Goal: Find specific page/section: Find specific page/section

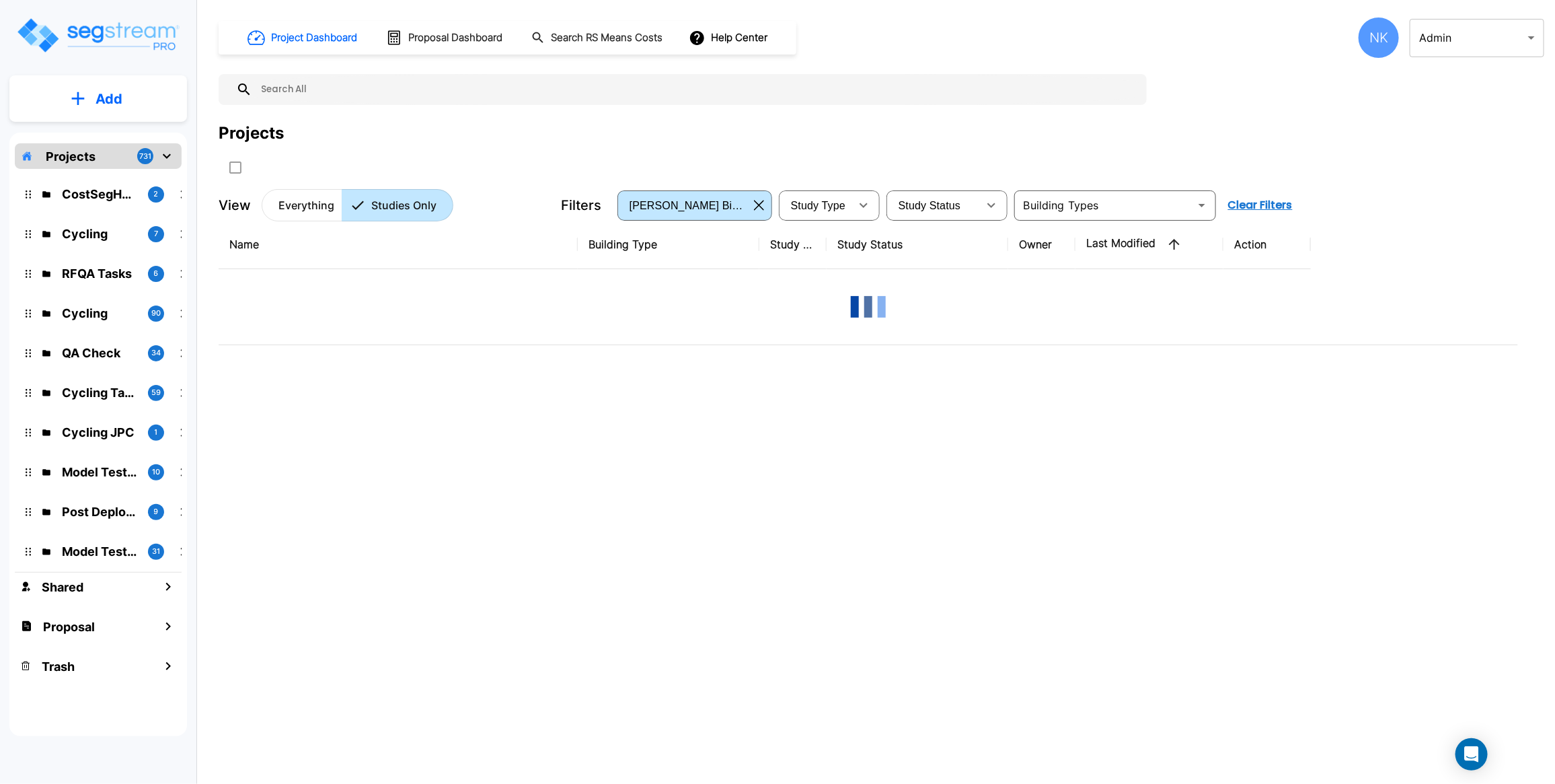
click at [756, 212] on button "button" at bounding box center [759, 205] width 21 height 21
click at [298, 203] on p "Everything" at bounding box center [306, 205] width 56 height 16
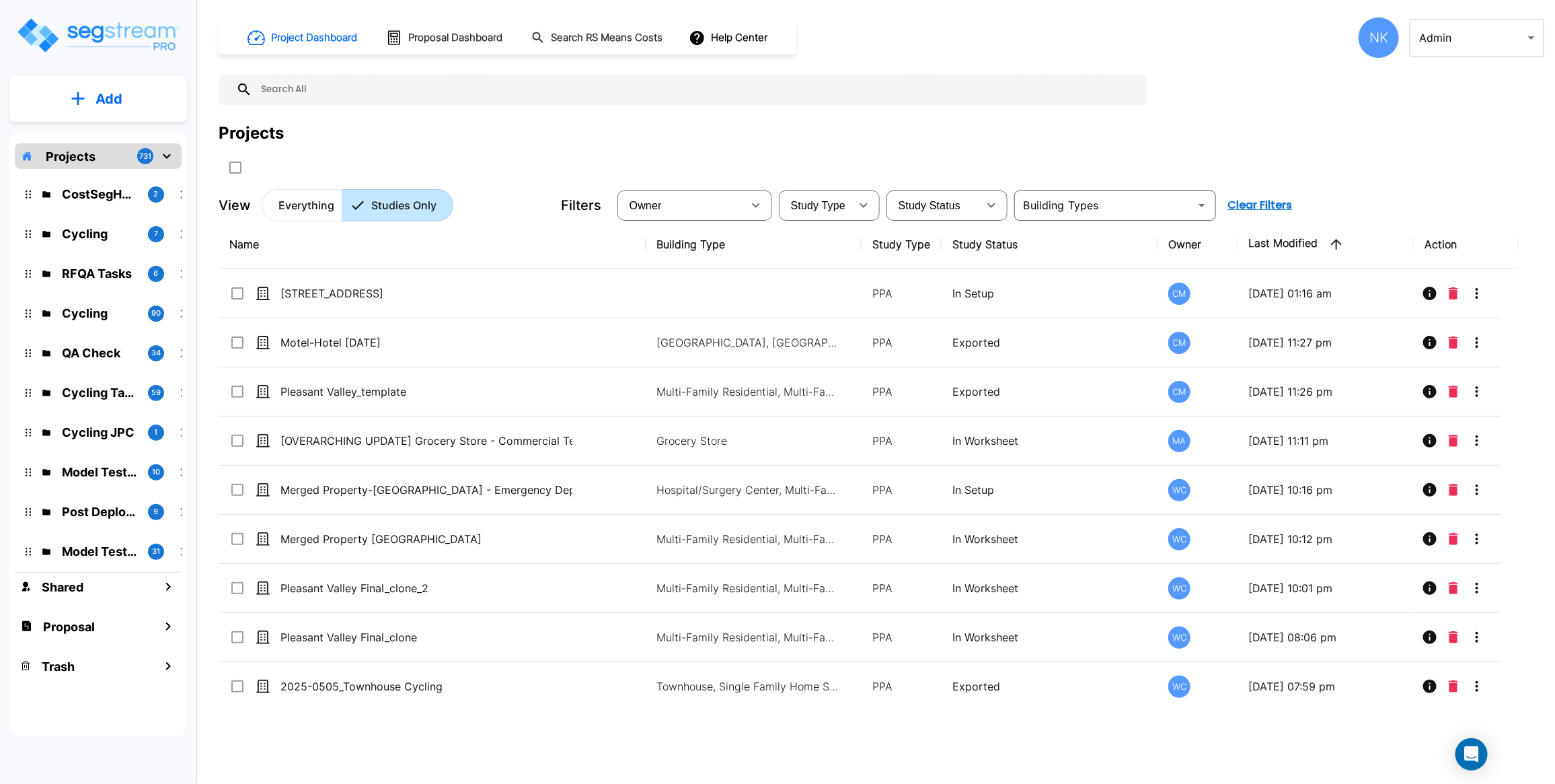
click at [306, 211] on p "Everything" at bounding box center [306, 205] width 56 height 16
click at [389, 448] on div "Name Building Type Study Type Study Status Owner Last Modified Action 132 My St…" at bounding box center [868, 463] width 1300 height 486
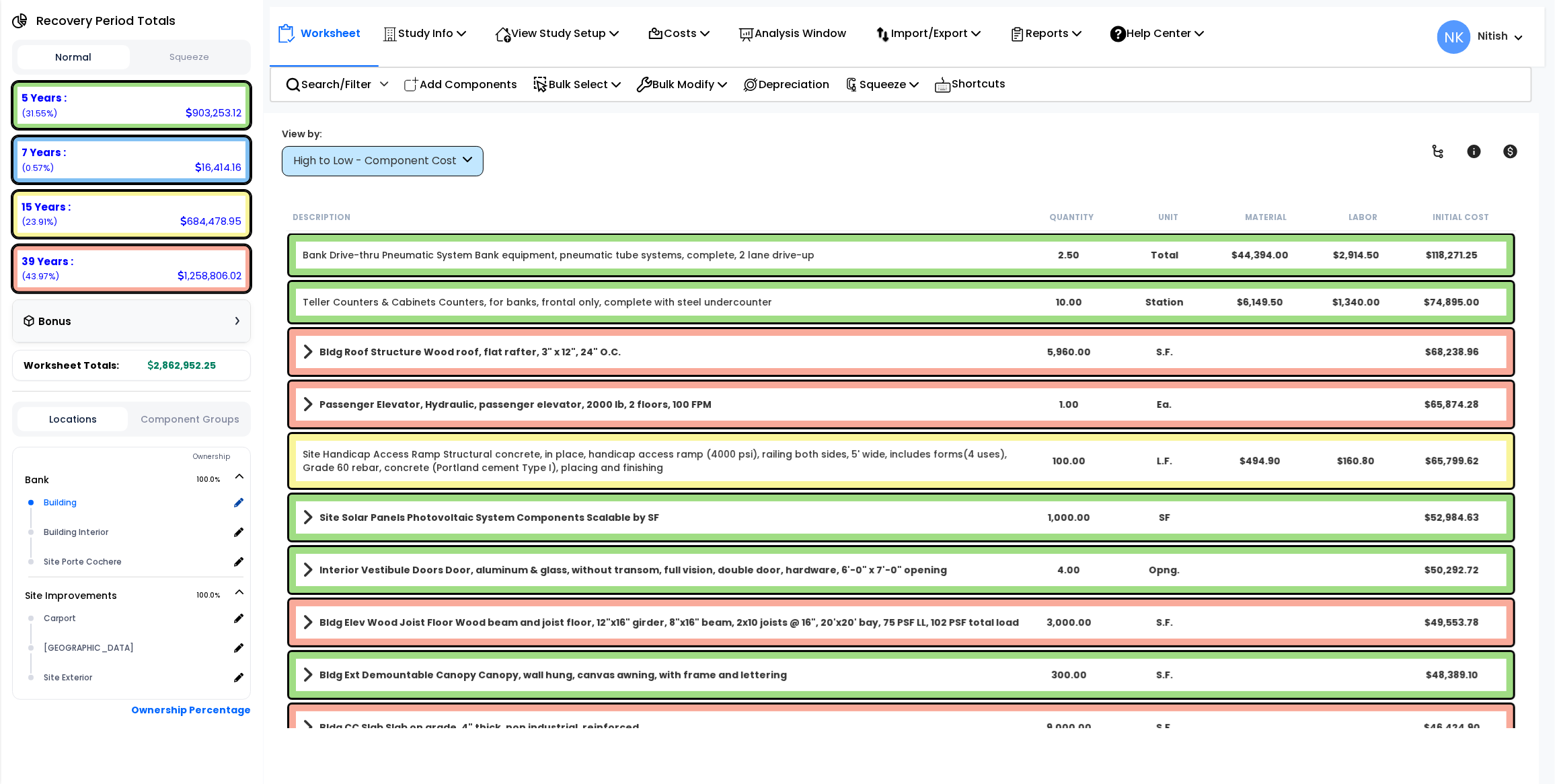
scroll to position [170, 0]
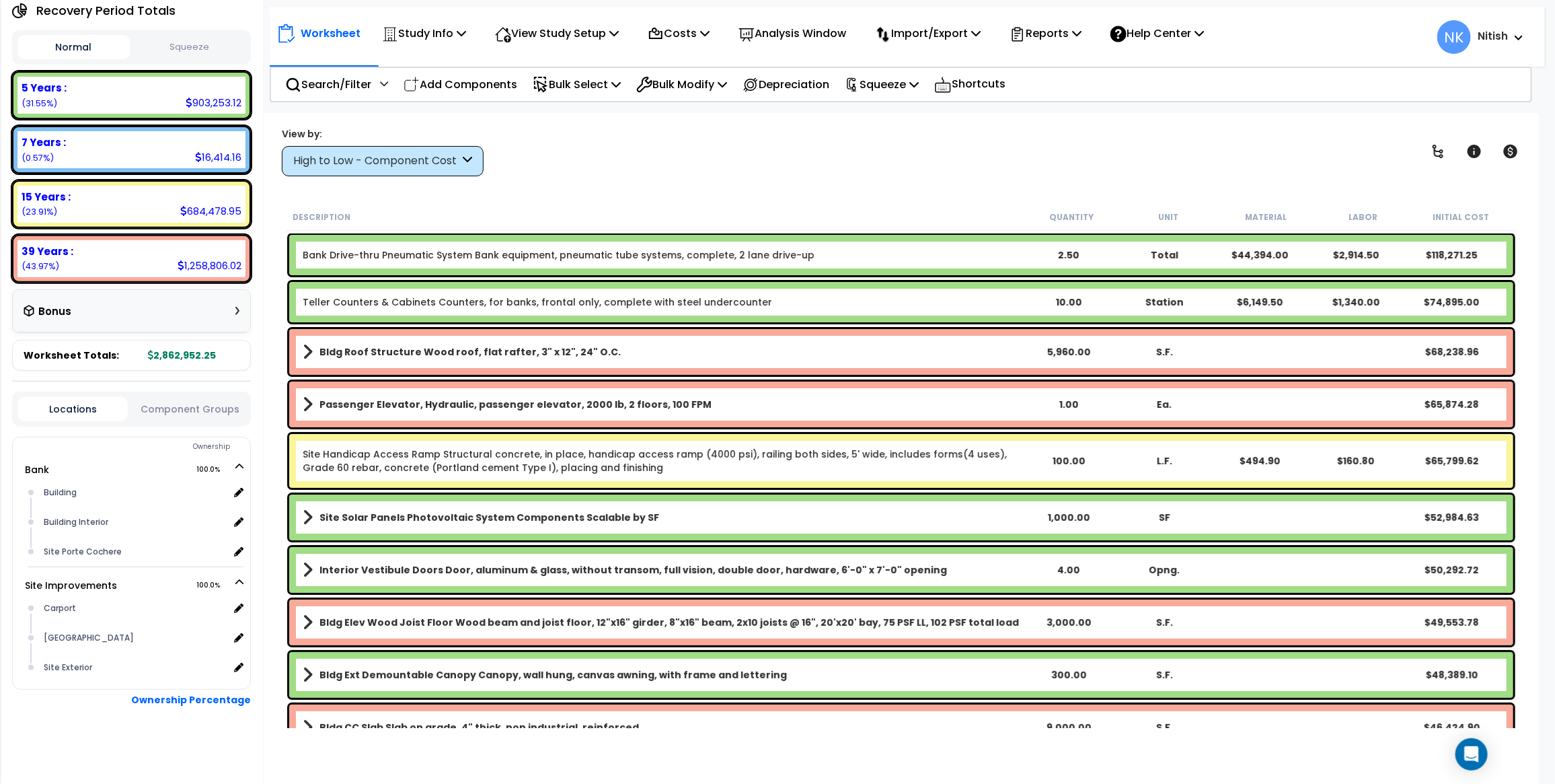
click at [1555, 204] on body "We are Building your Study. So please grab a coffee and let us do the heavy lif…" at bounding box center [777, 451] width 1555 height 784
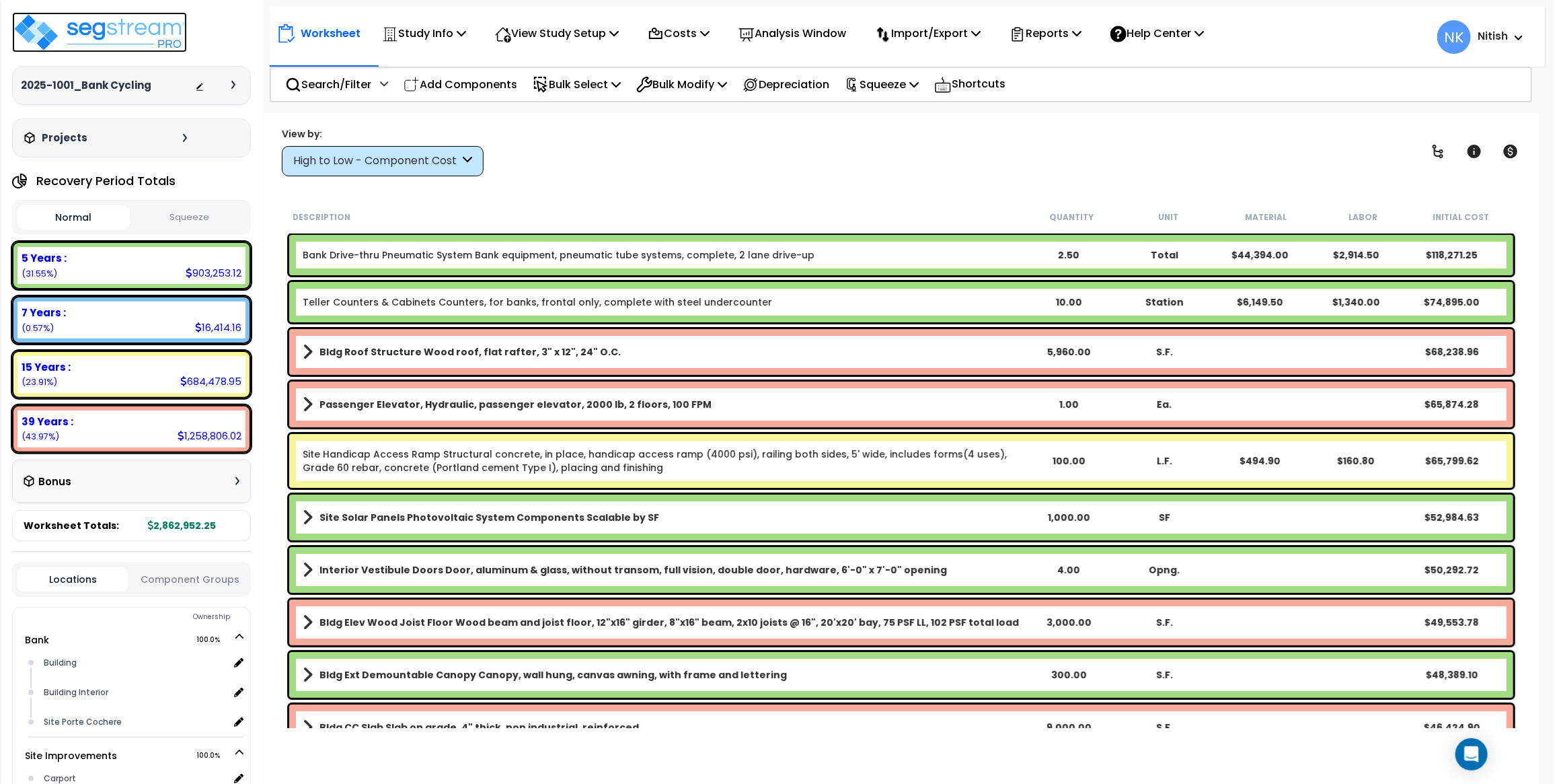
click at [130, 35] on img at bounding box center [100, 33] width 175 height 41
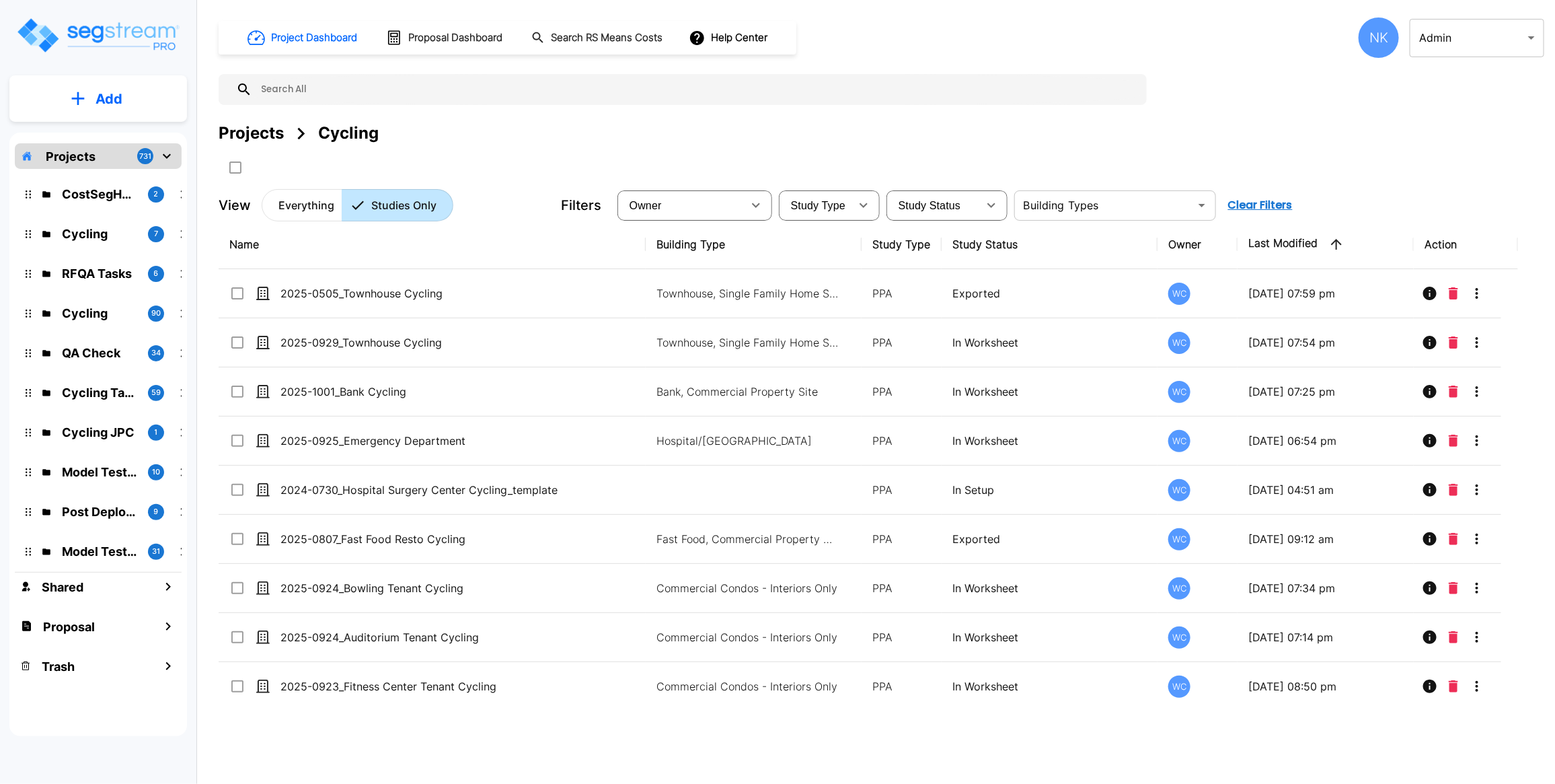
click at [1201, 204] on icon "Open" at bounding box center [1202, 205] width 16 height 16
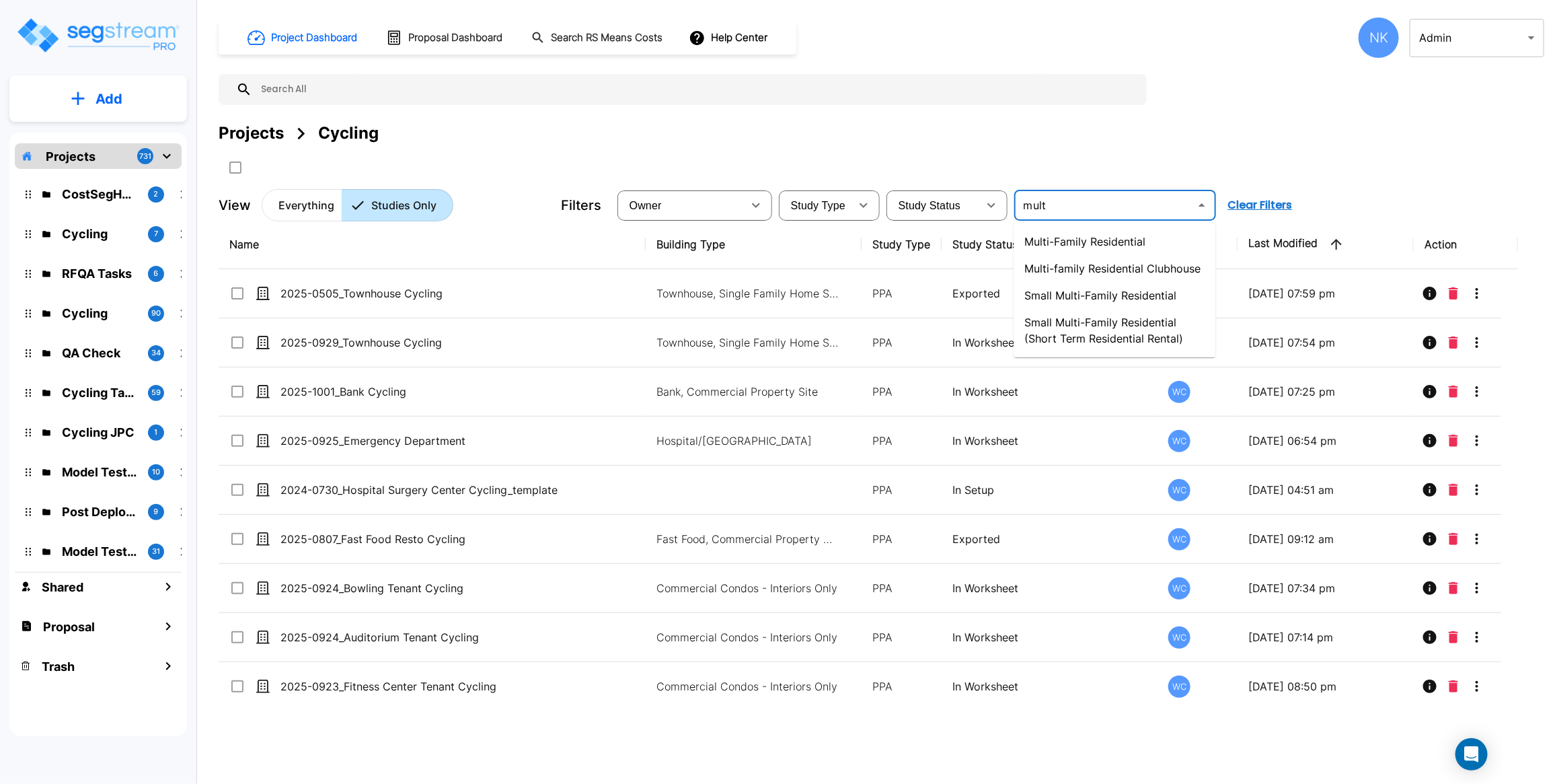
click at [1122, 240] on li "Multi-Family Residential" at bounding box center [1115, 242] width 202 height 27
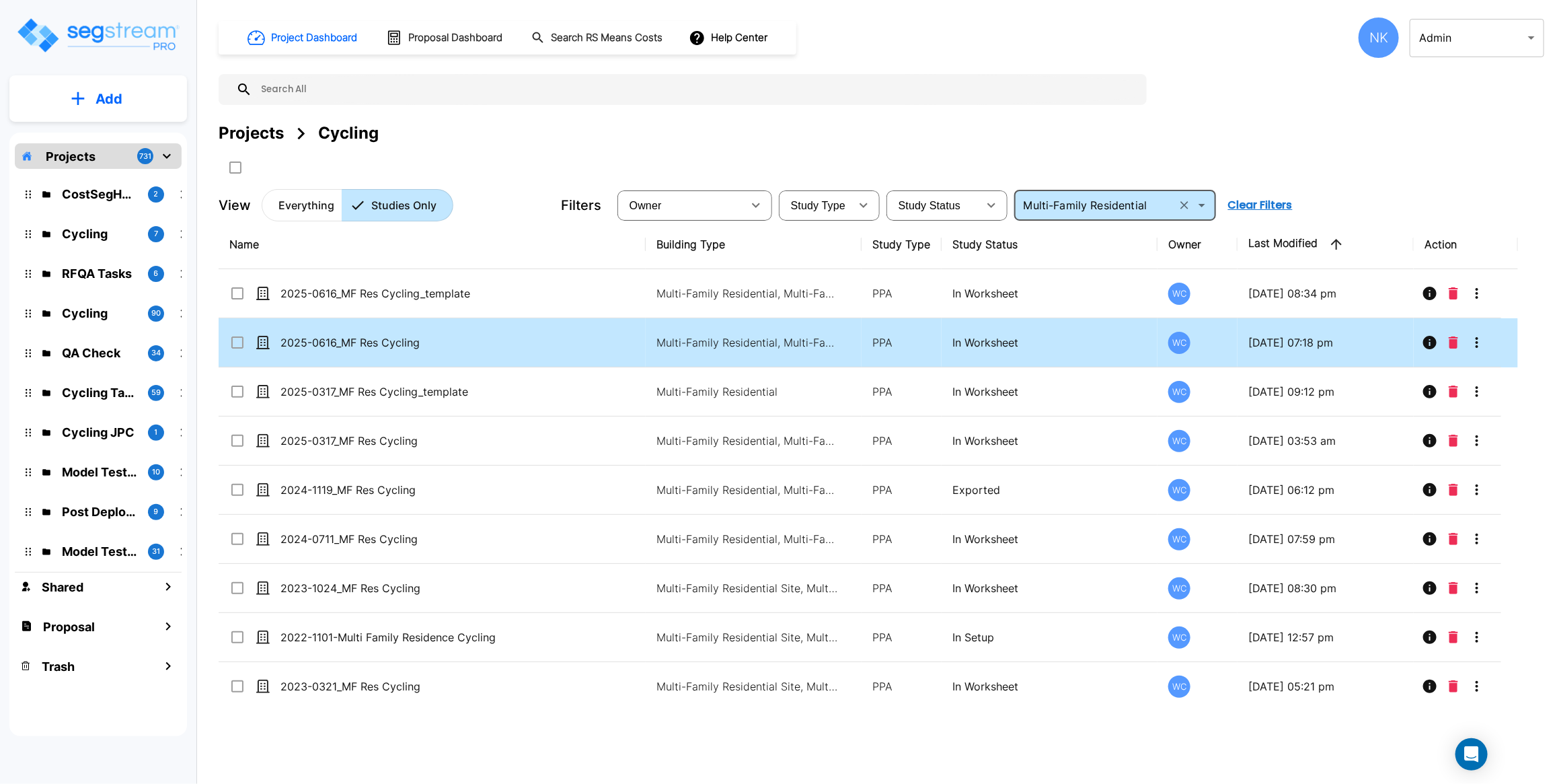
type input "Multi-Family Residential"
click at [347, 337] on td "2025-0616_MF Res Cycling" at bounding box center [432, 342] width 427 height 49
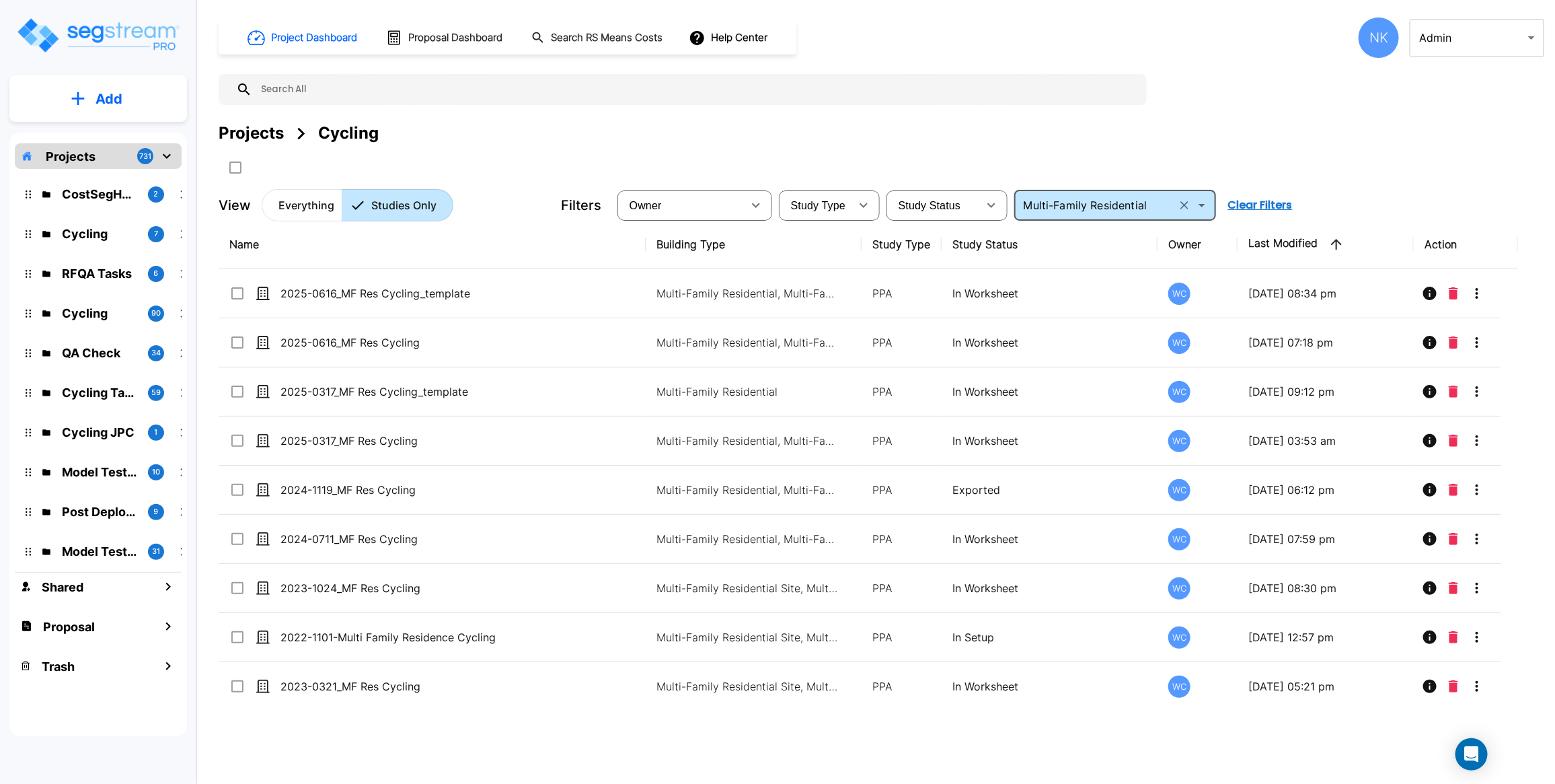
checkbox input "true"
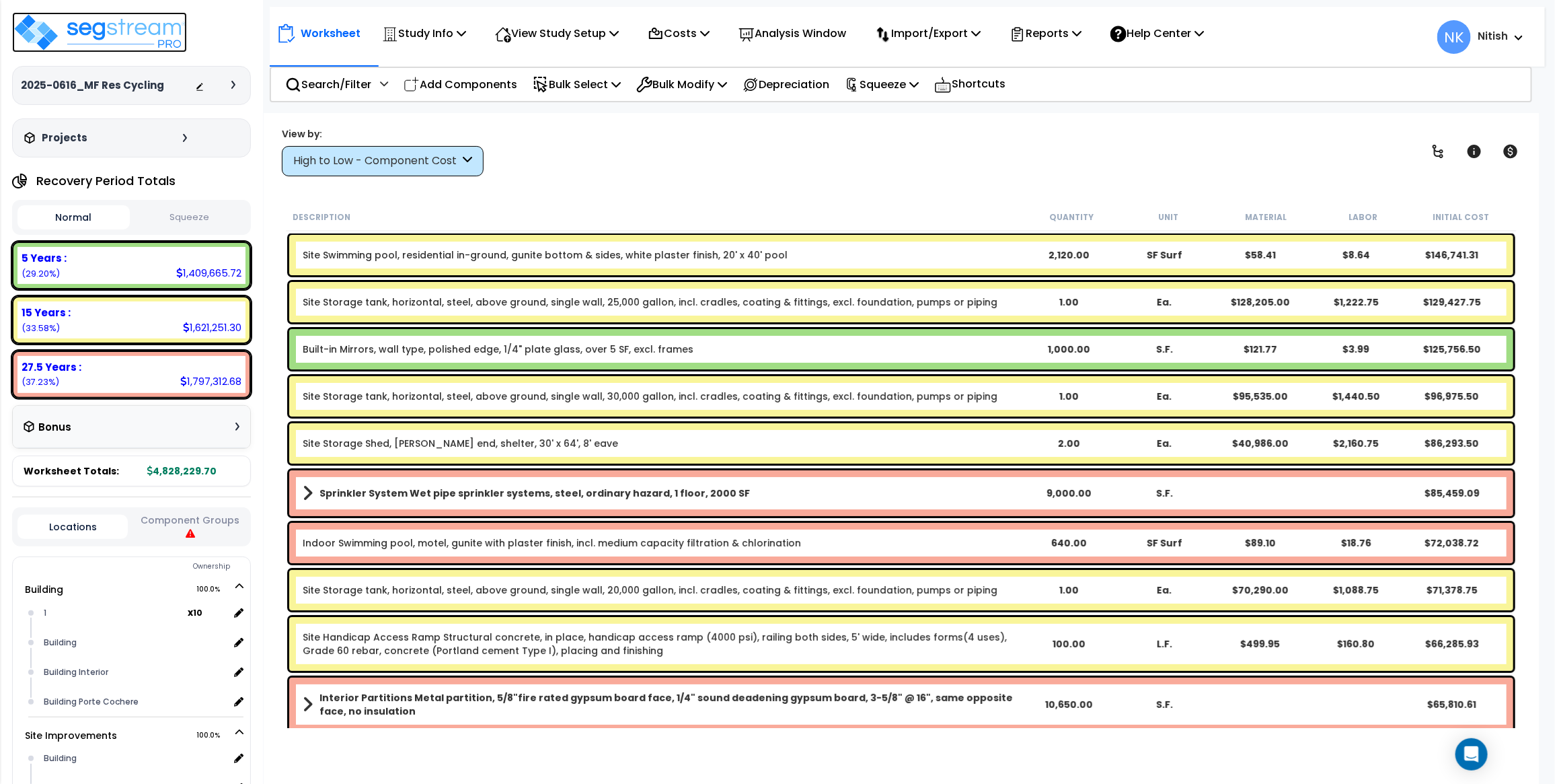
click at [86, 43] on img at bounding box center [100, 33] width 175 height 41
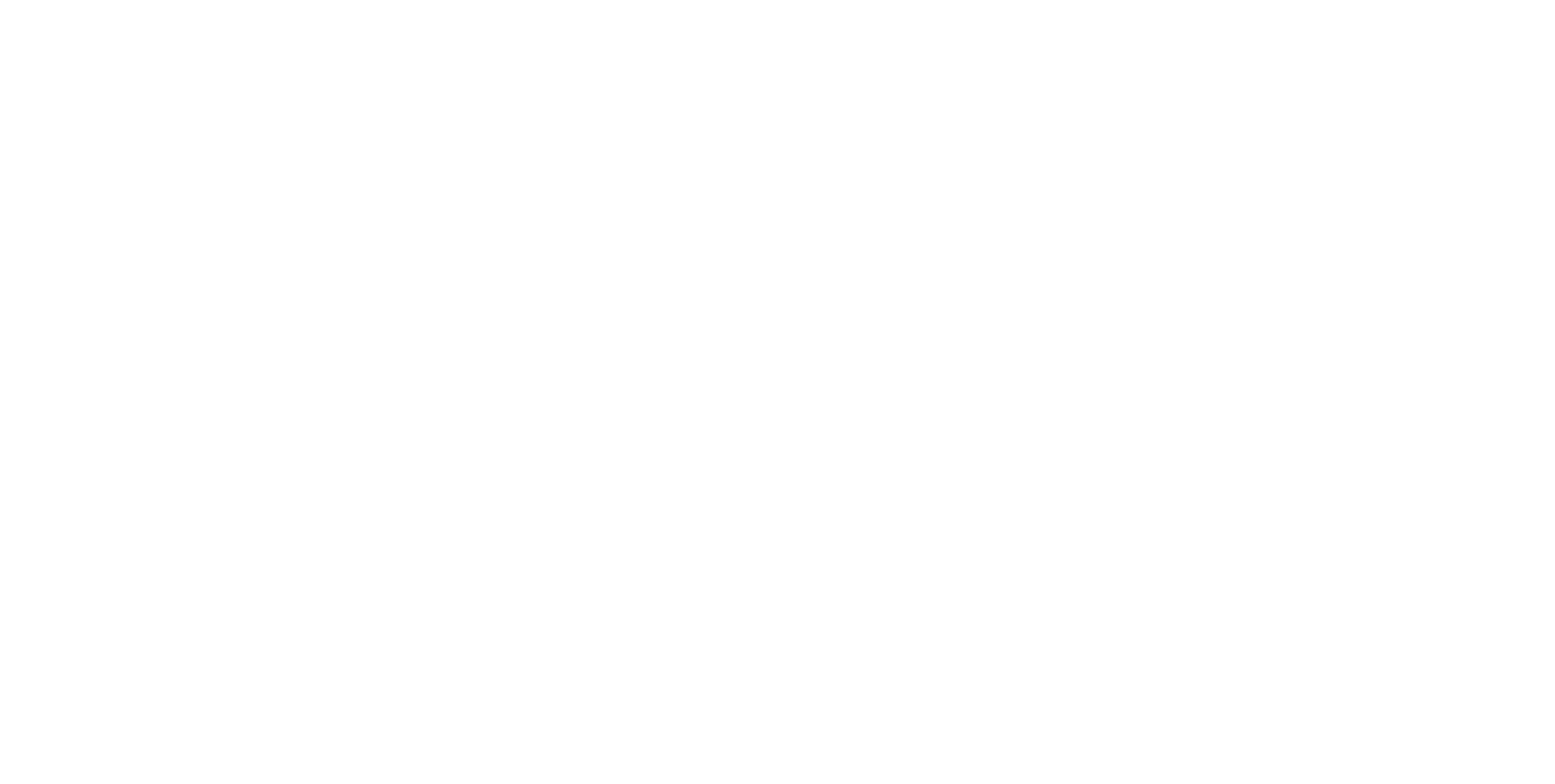
type input "Multi-Family Residential"
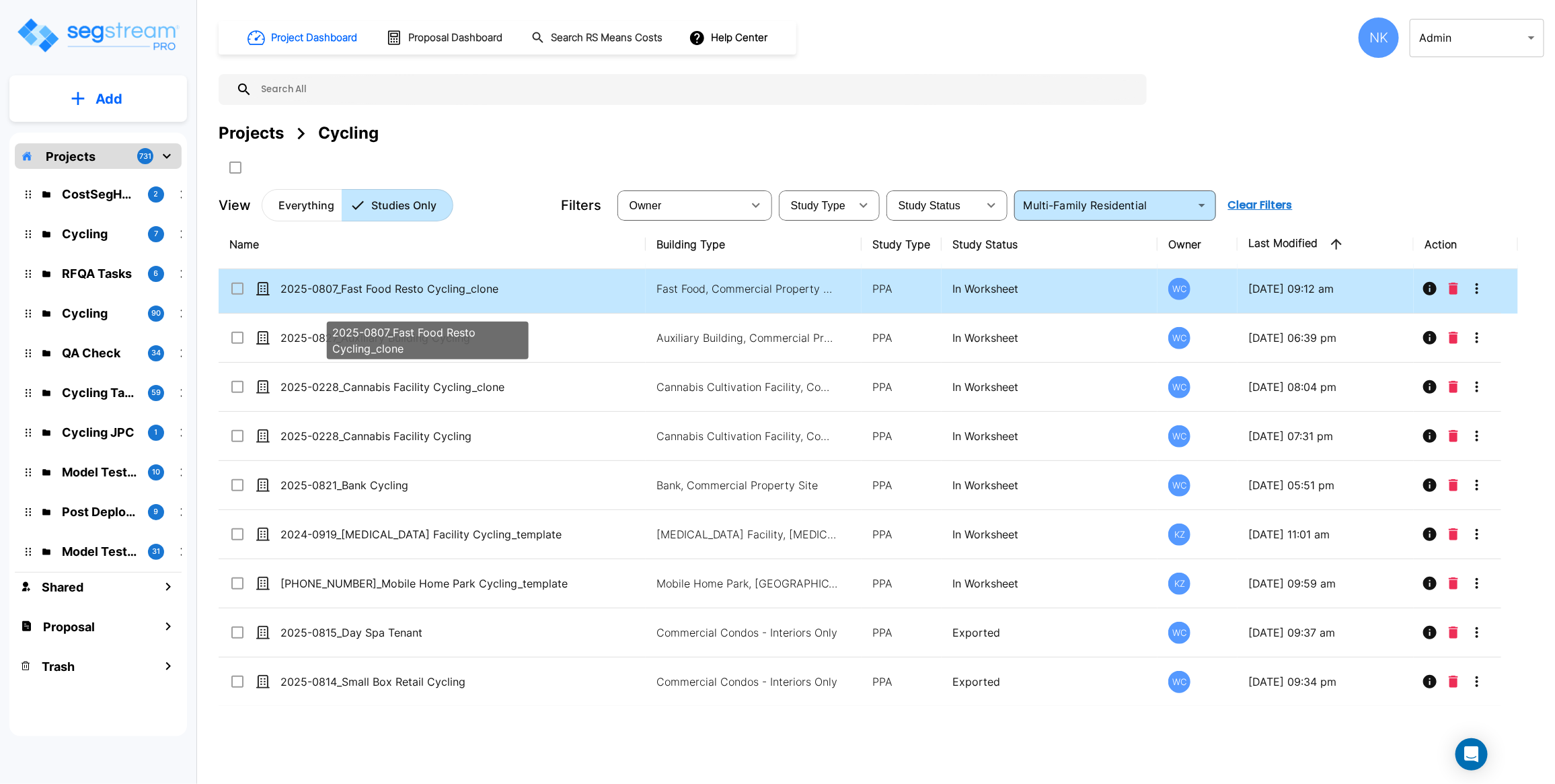
scroll to position [649, 0]
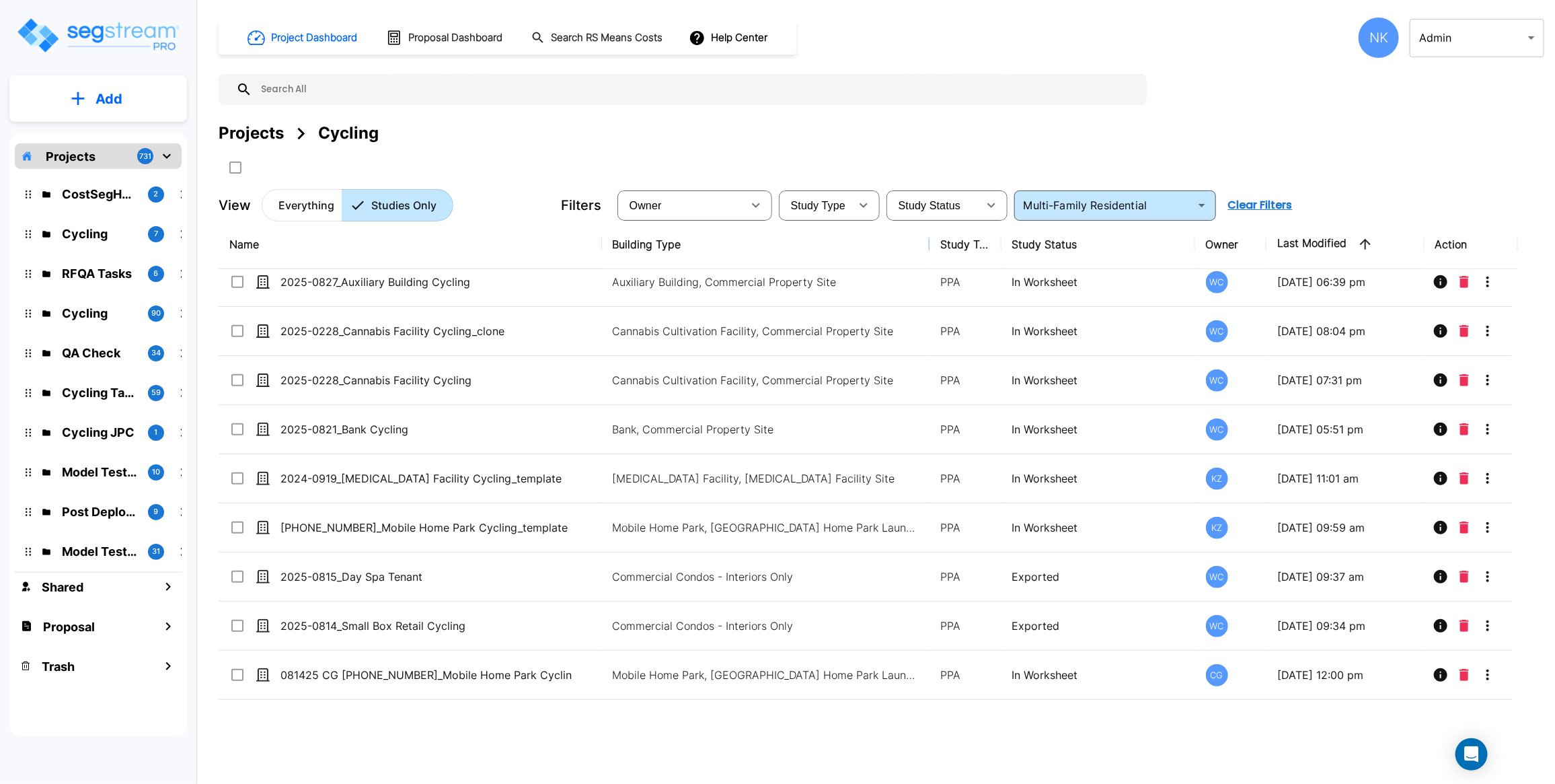
drag, startPoint x: 859, startPoint y: 254, endPoint x: 986, endPoint y: 257, distance: 127.0
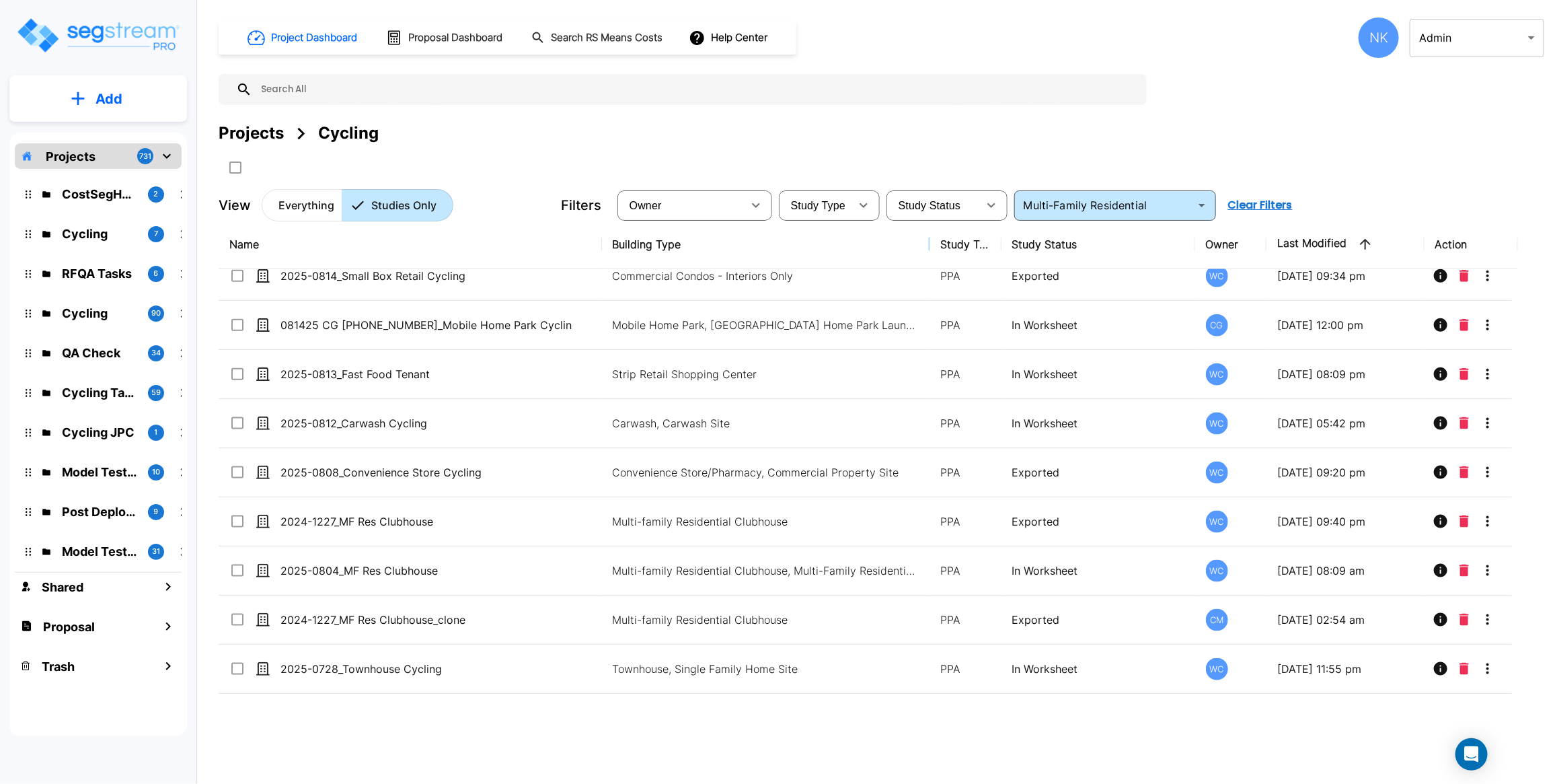
scroll to position [1003, 0]
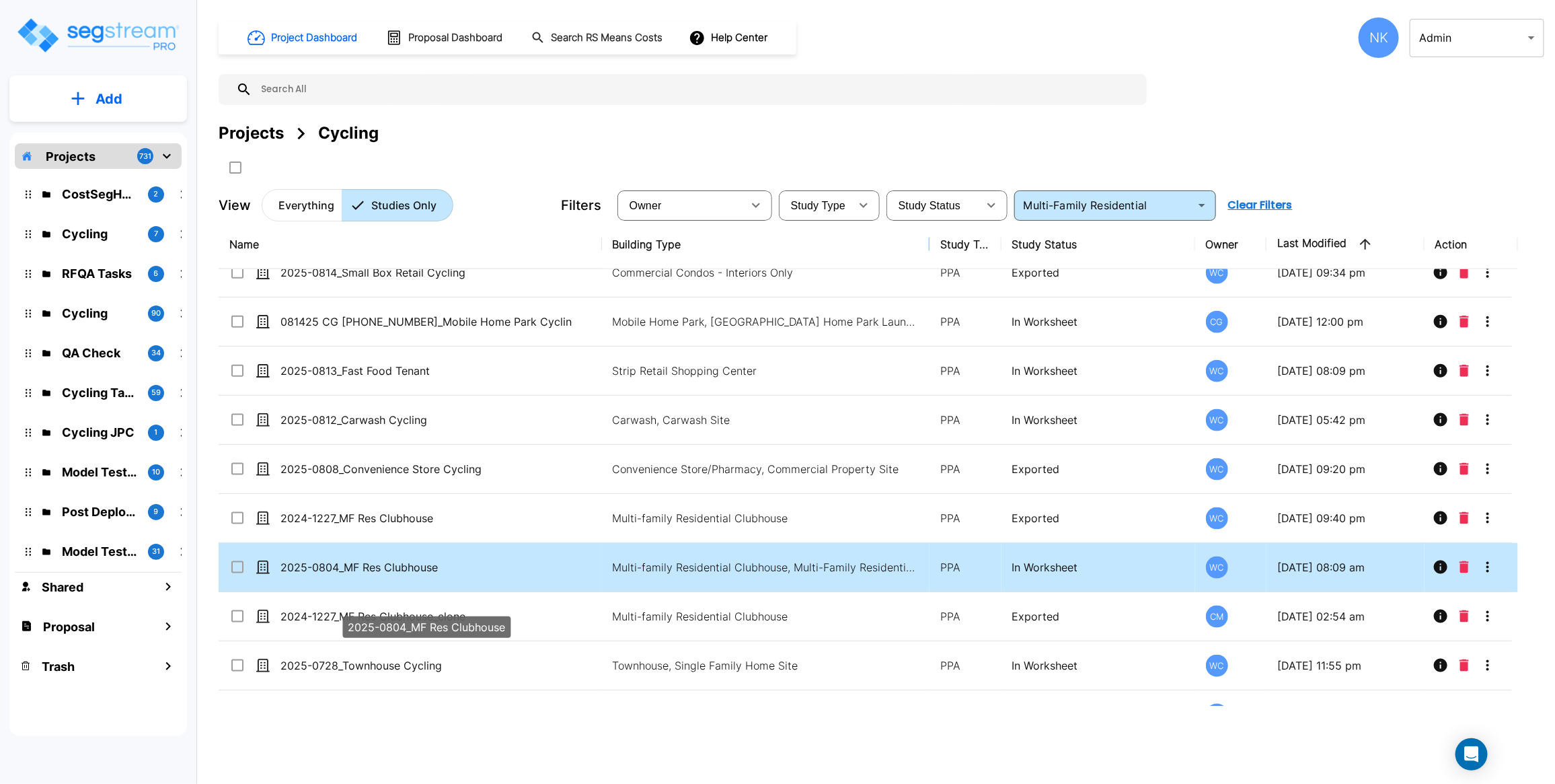
click at [427, 575] on p "2025-0804_MF Res Clubhouse" at bounding box center [427, 567] width 292 height 16
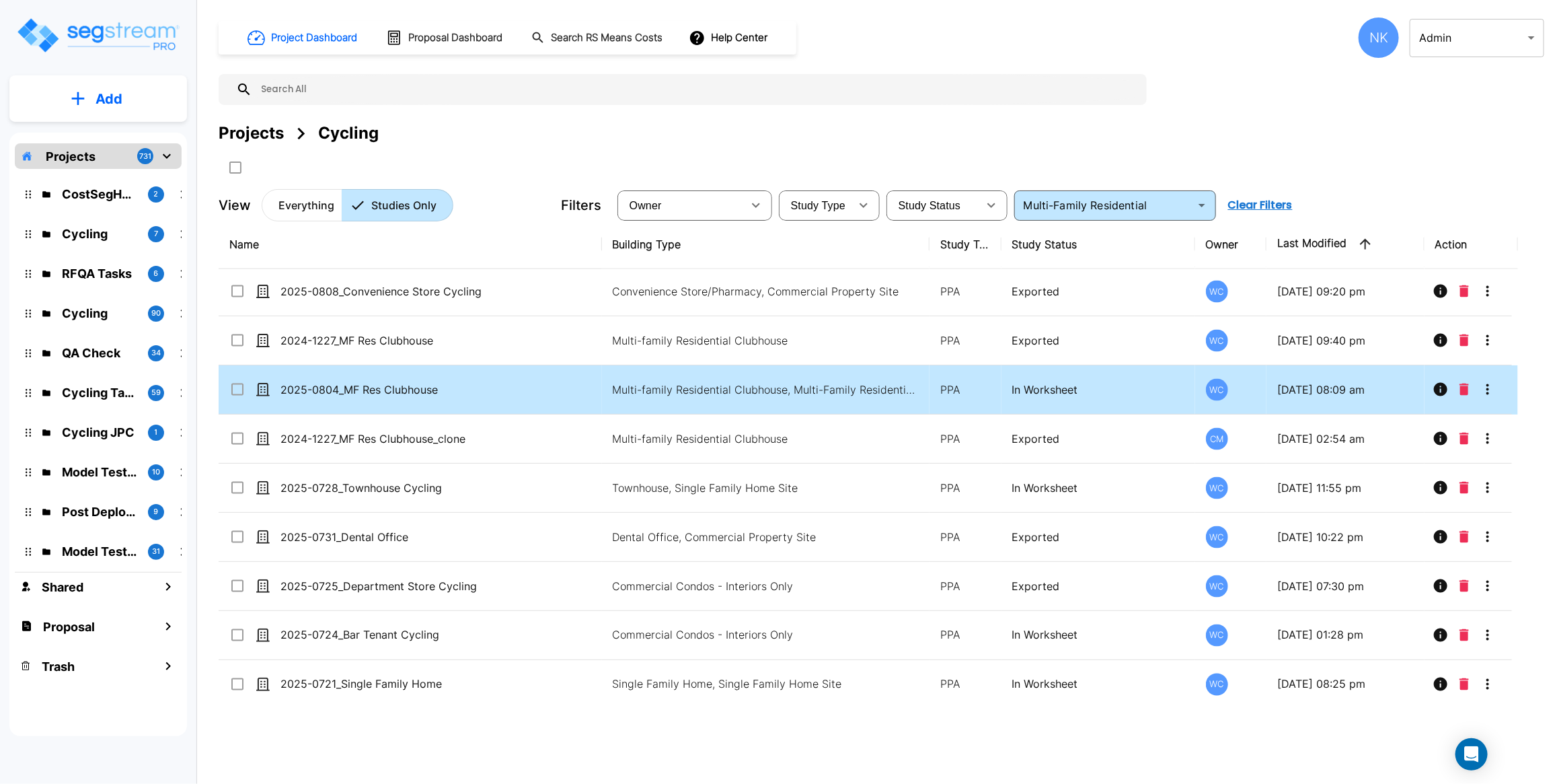
scroll to position [1184, 0]
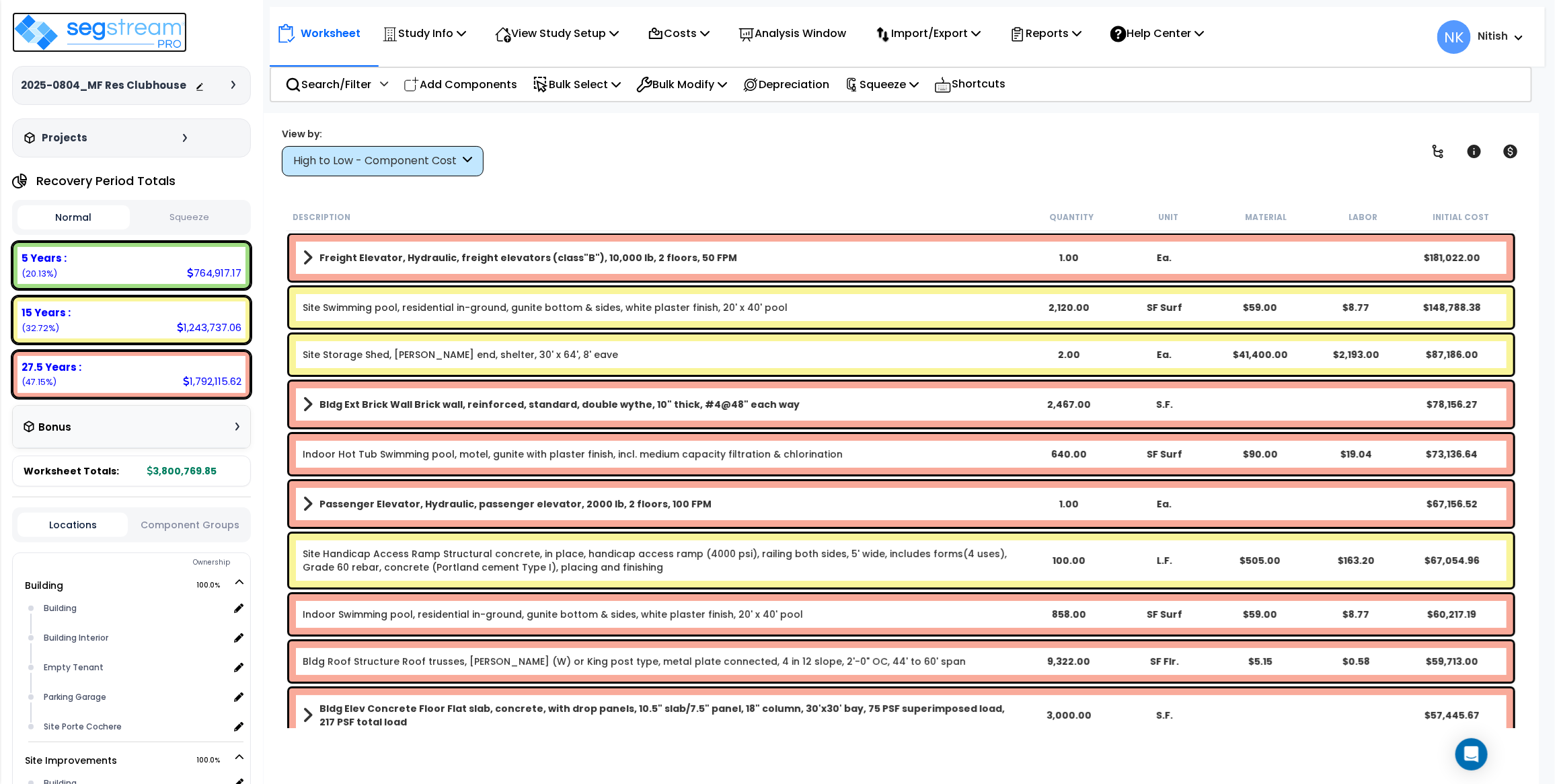
click at [112, 20] on img at bounding box center [100, 33] width 175 height 41
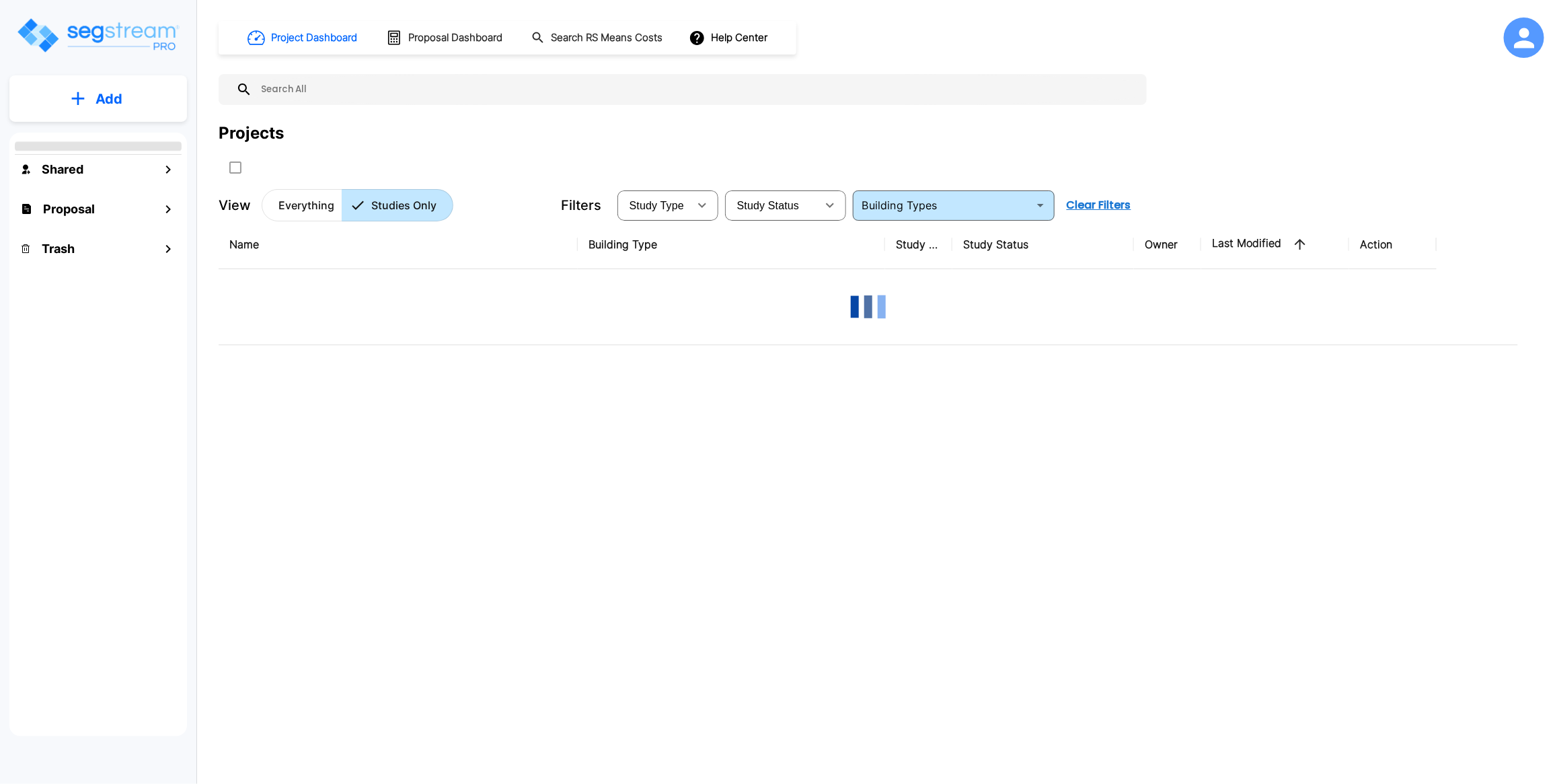
type input "Multi-Family Residential"
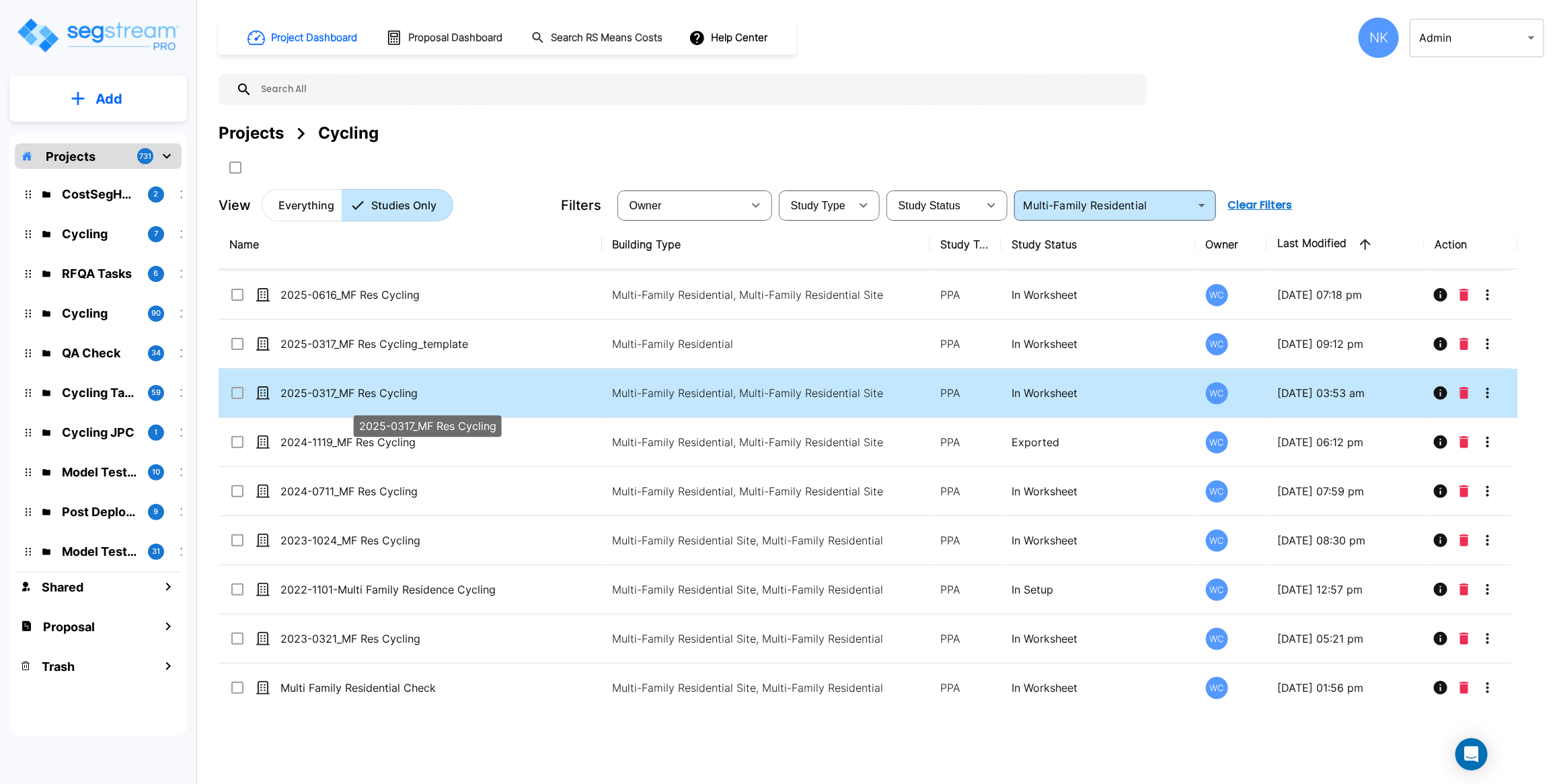
scroll to position [44, 0]
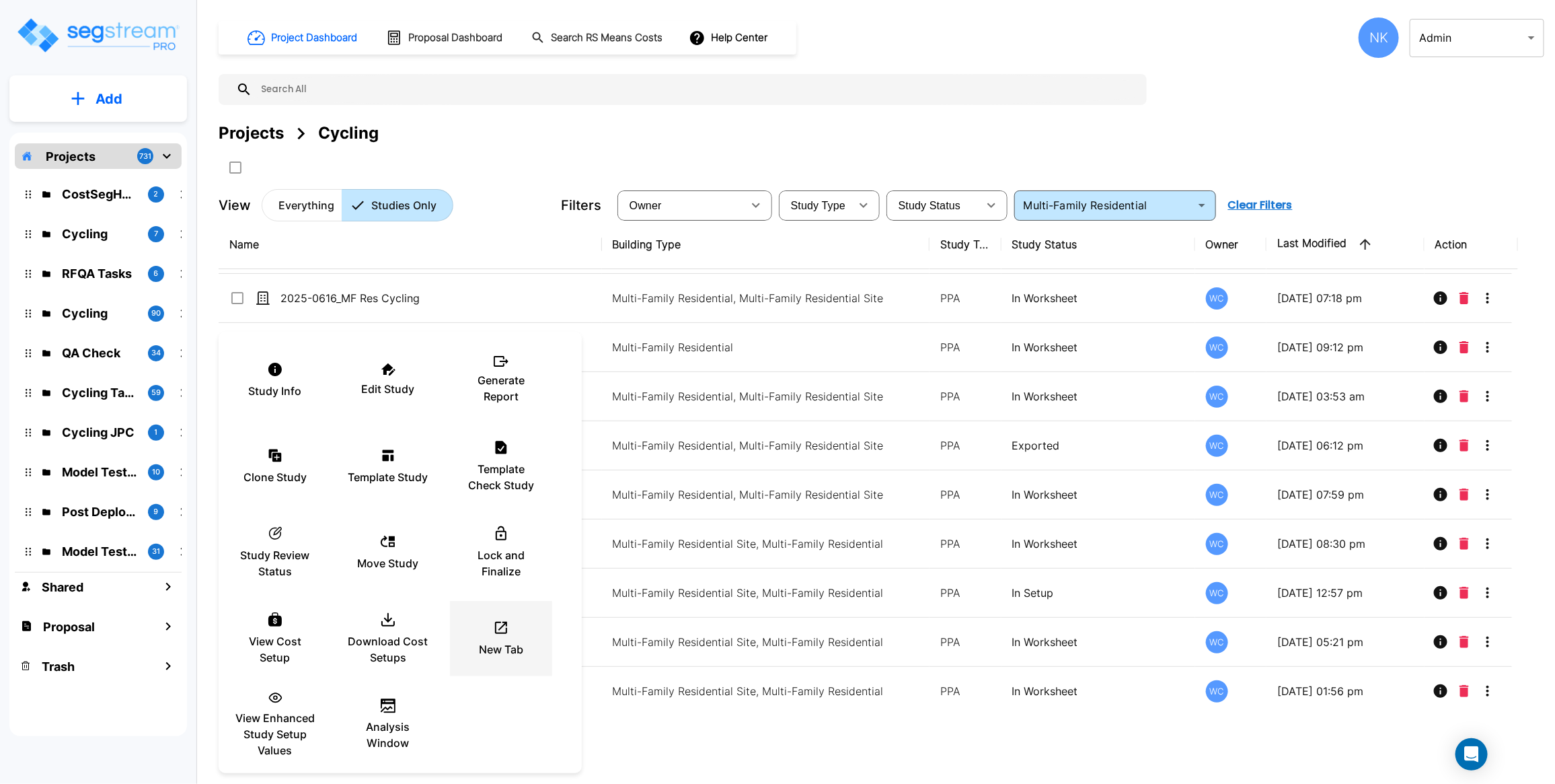
click at [502, 643] on p "New Tab" at bounding box center [501, 649] width 44 height 16
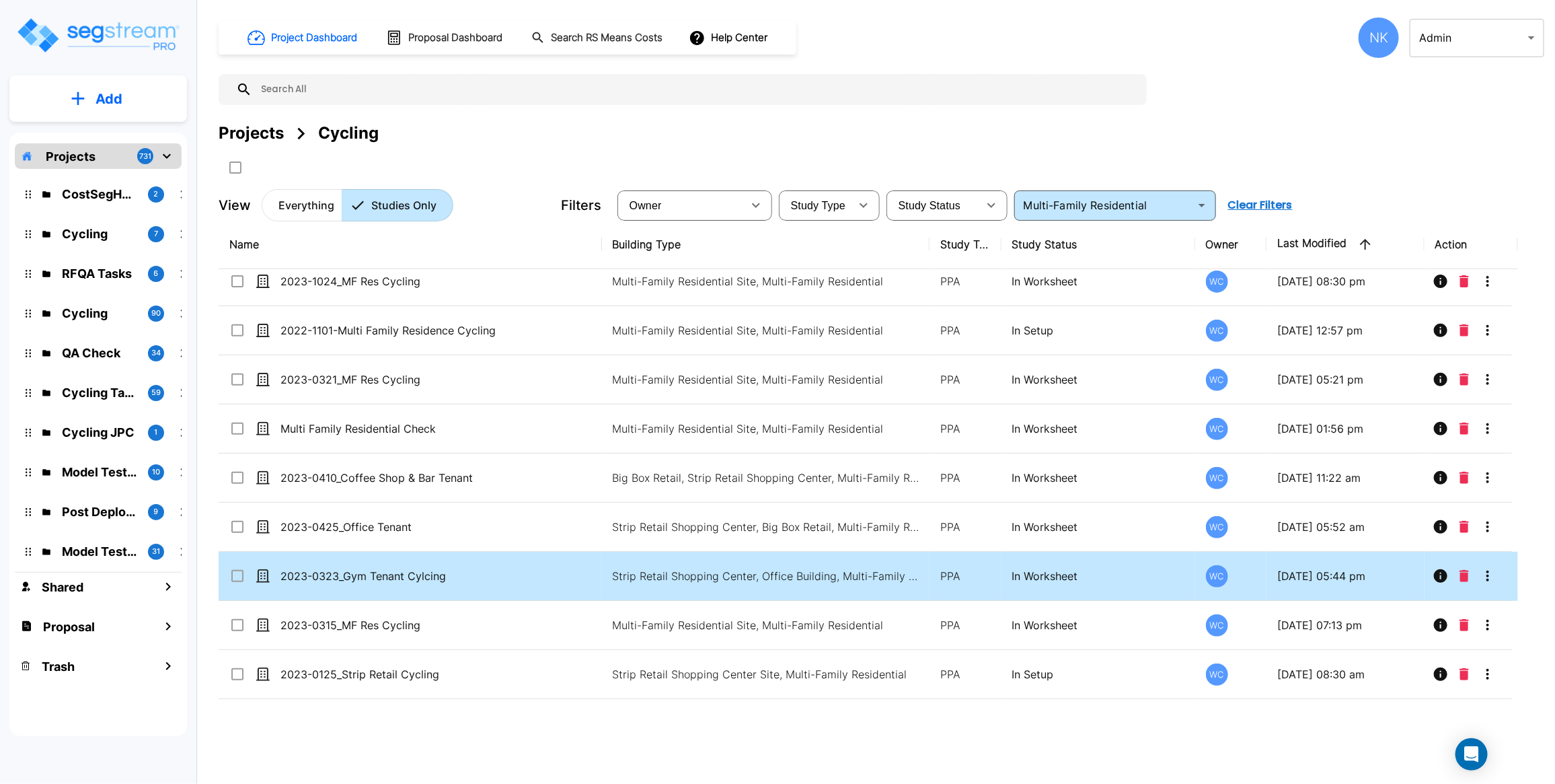
scroll to position [368, 0]
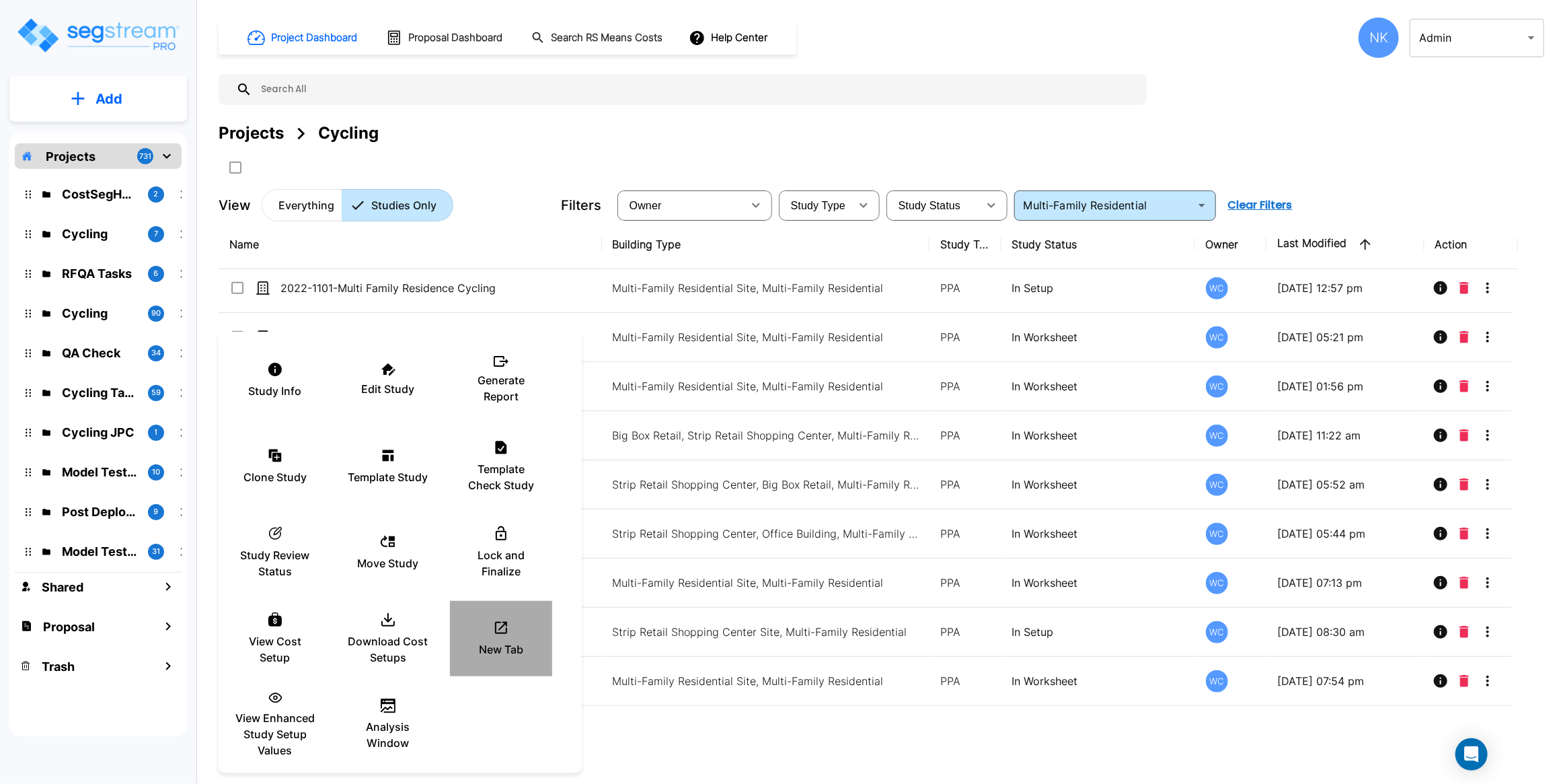
click at [497, 611] on div "New Tab" at bounding box center [501, 638] width 81 height 67
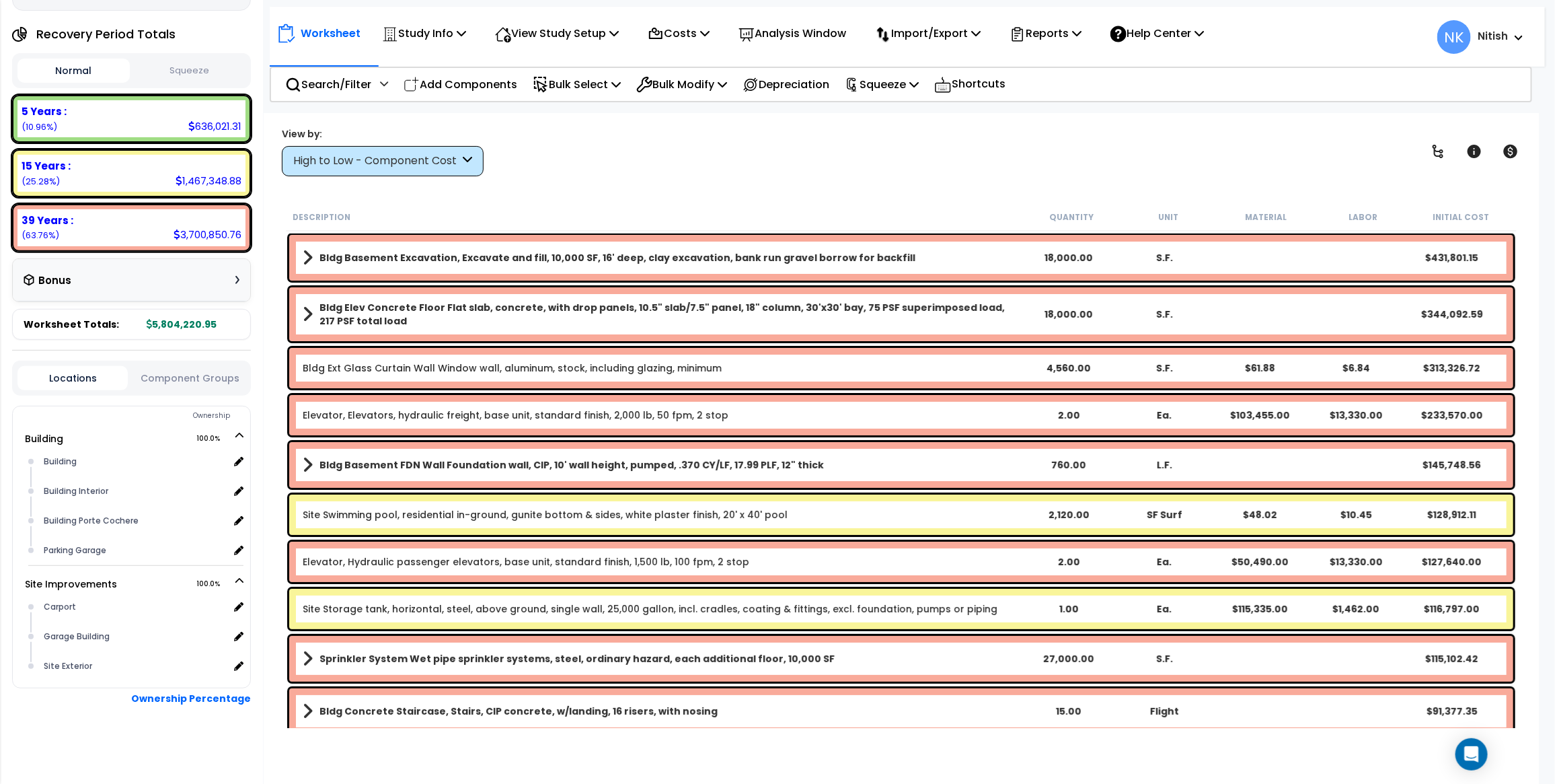
scroll to position [146, 0]
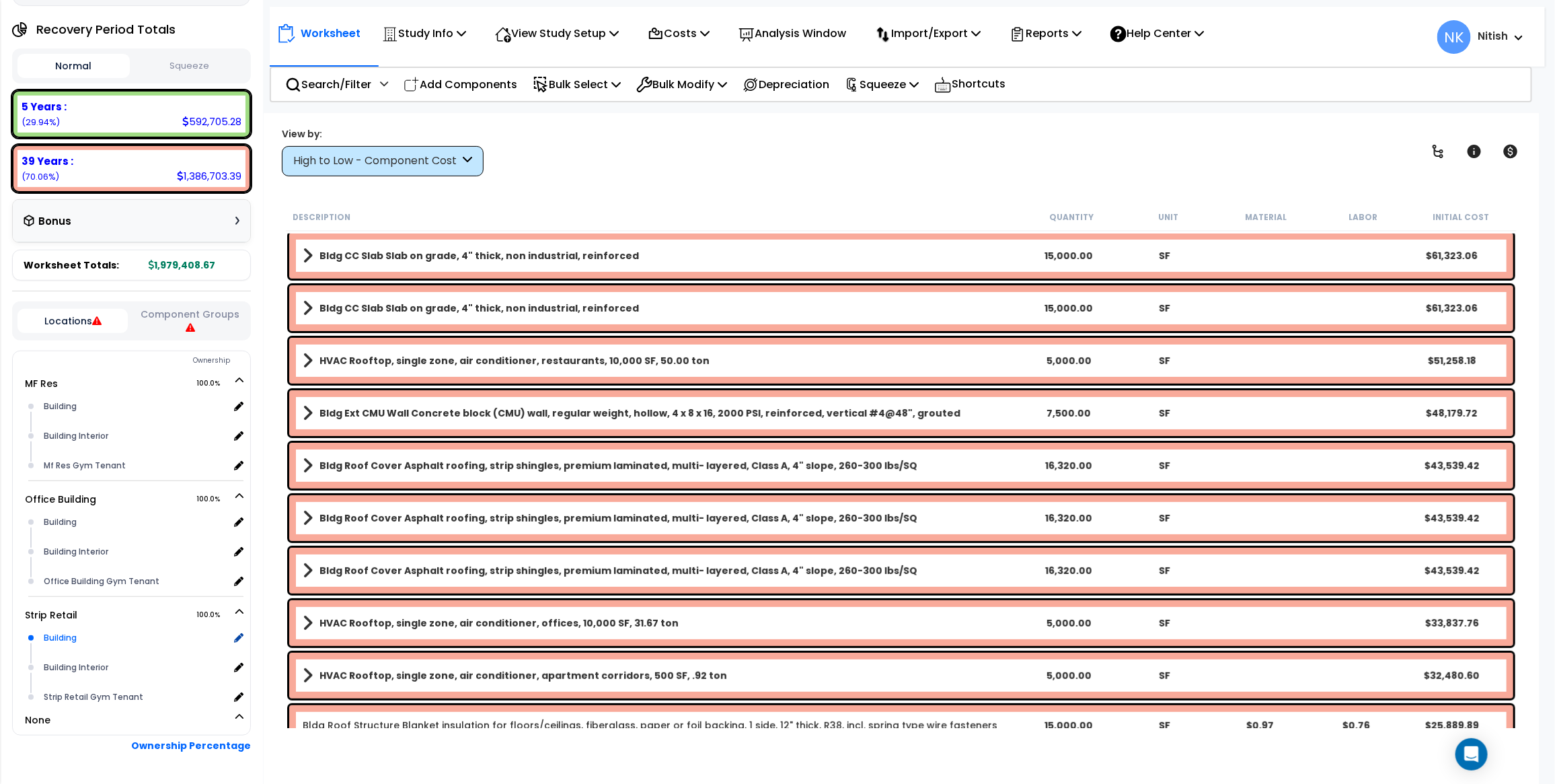
scroll to position [160, 0]
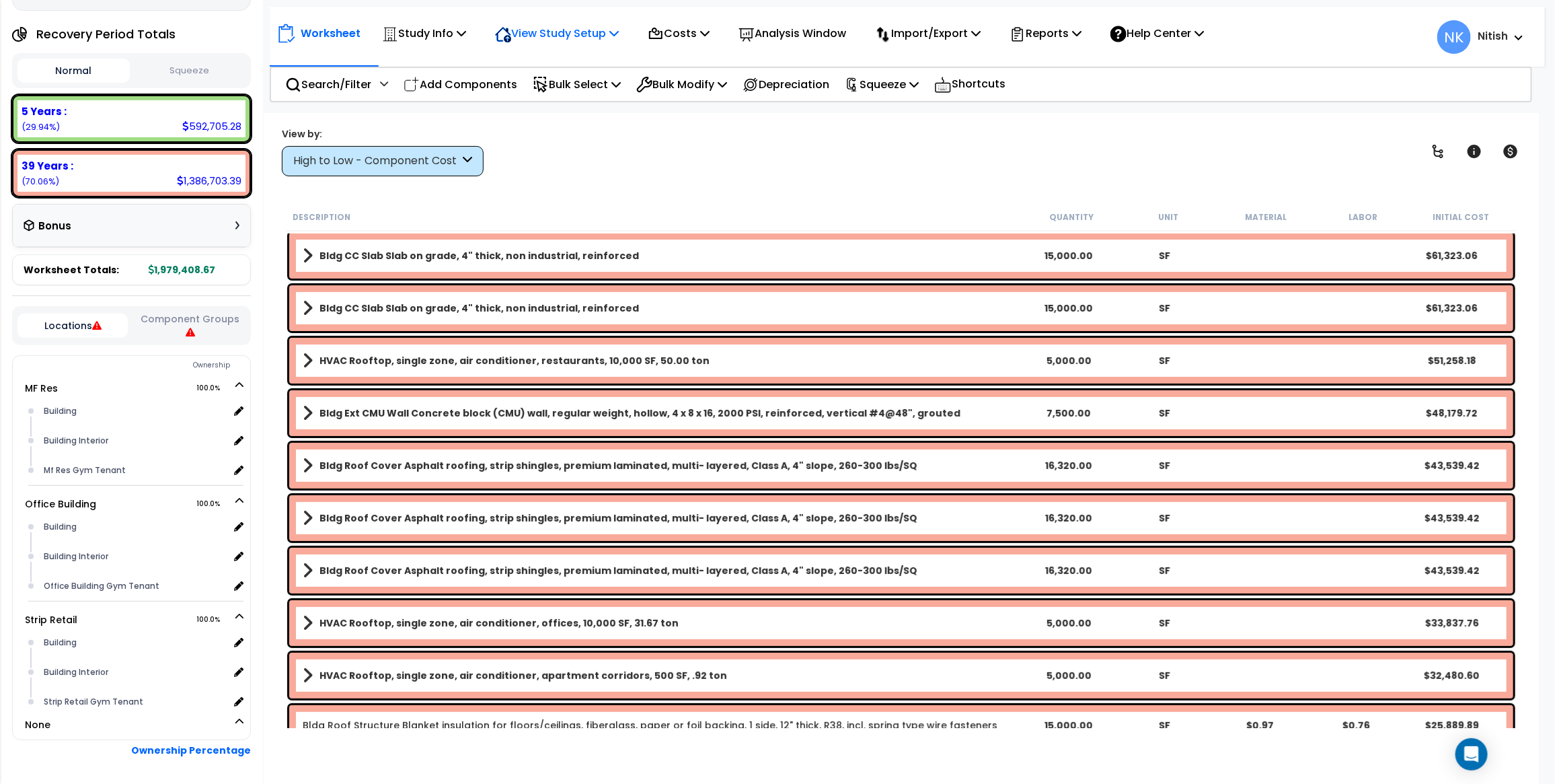
click at [550, 35] on p "View Study Setup" at bounding box center [557, 33] width 124 height 19
click at [540, 81] on link "View Questionnaire" at bounding box center [555, 92] width 134 height 27
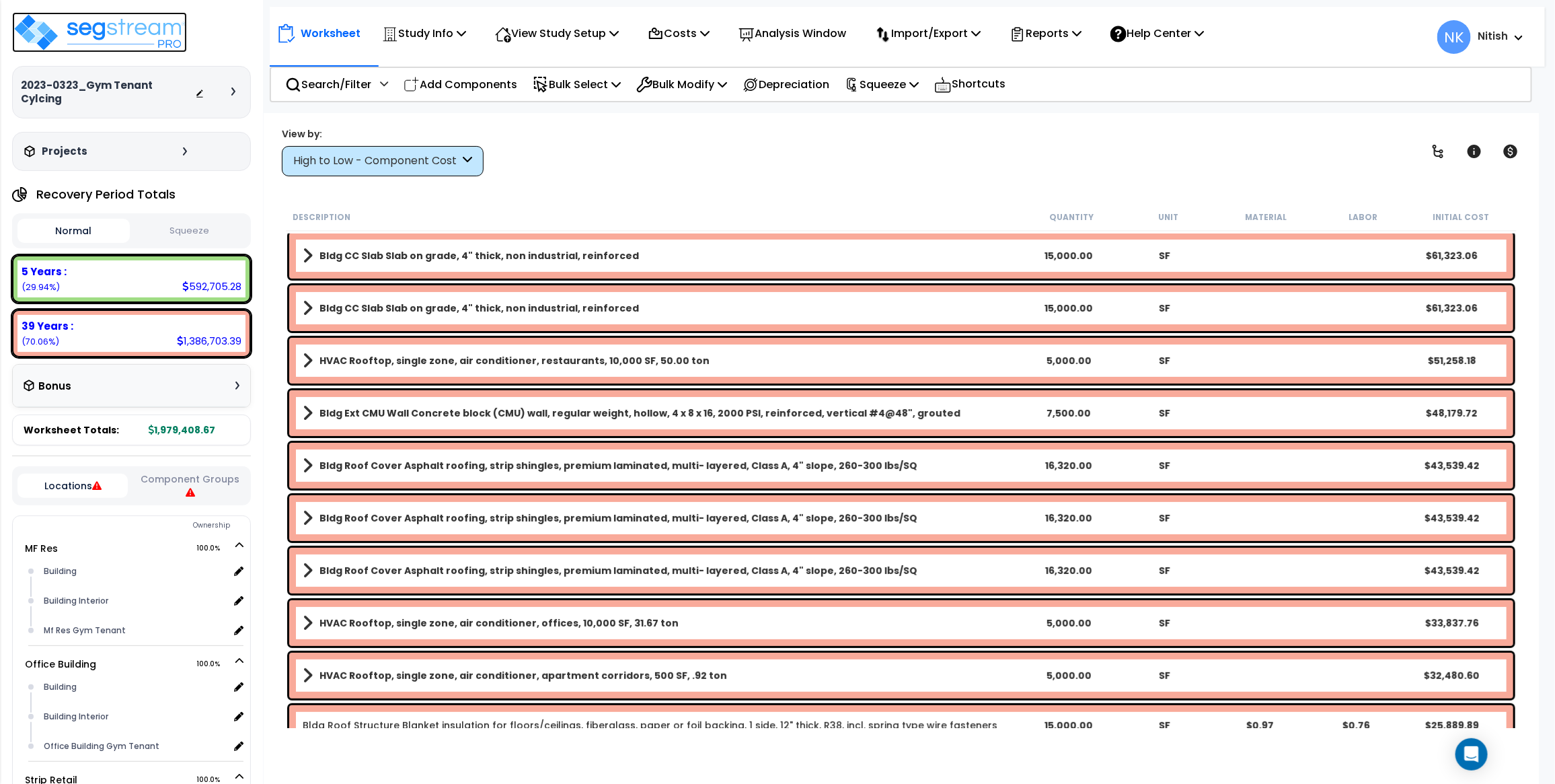
click at [156, 42] on img at bounding box center [100, 33] width 175 height 41
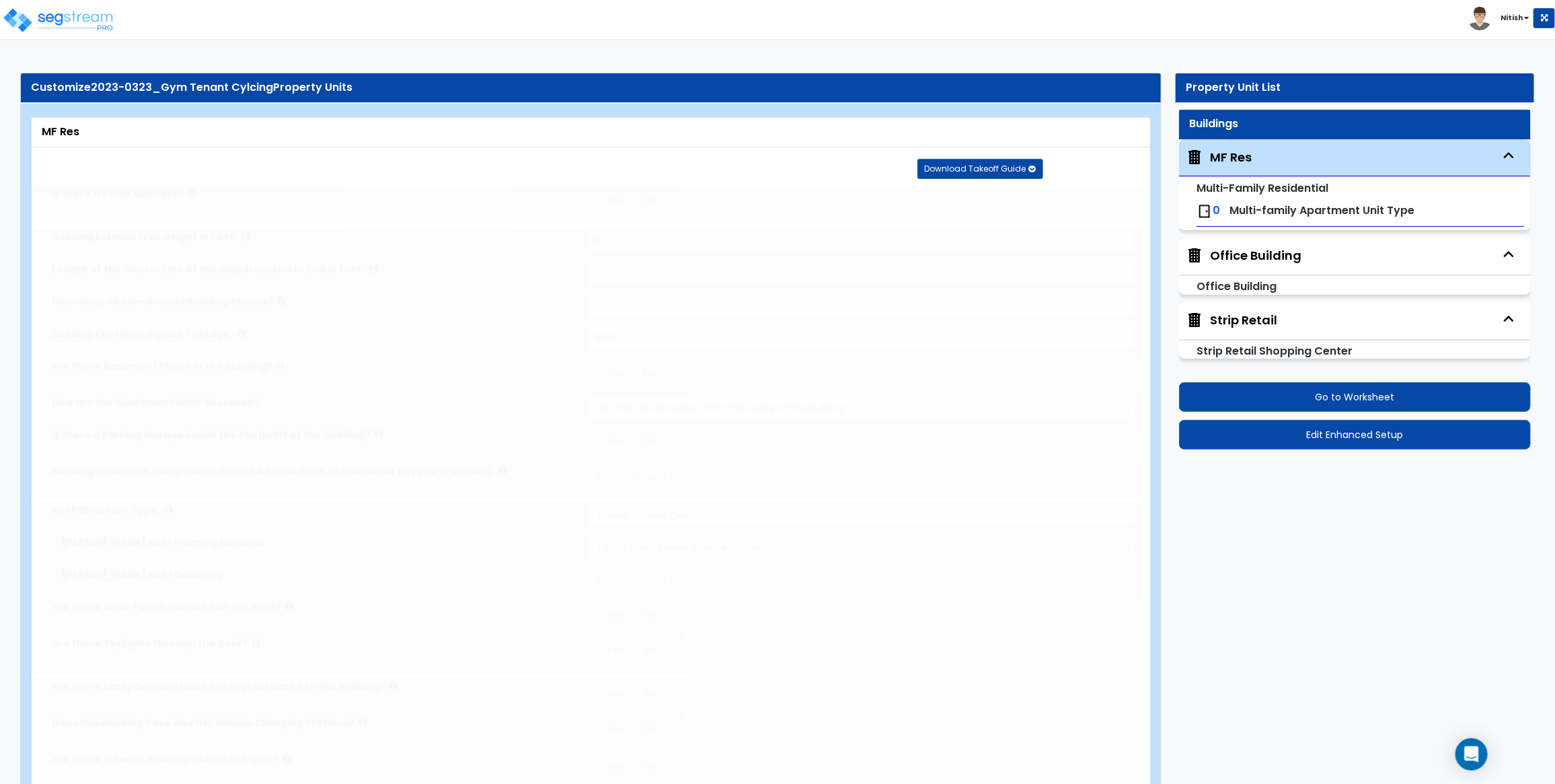
type input "15"
type input "1"
type input "15000"
select select "1"
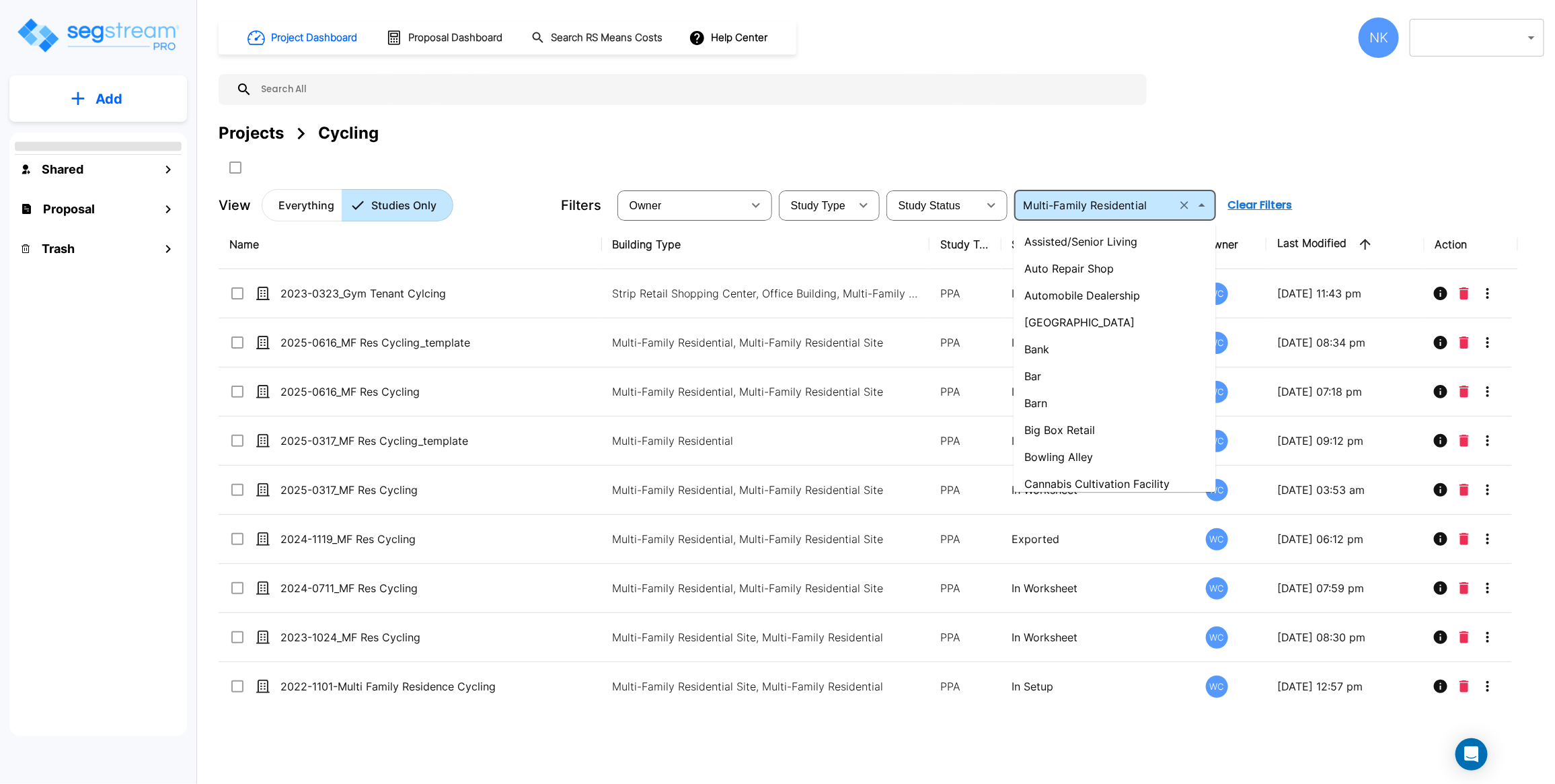
click at [1074, 206] on input "Multi-Family Residential" at bounding box center [1096, 204] width 154 height 19
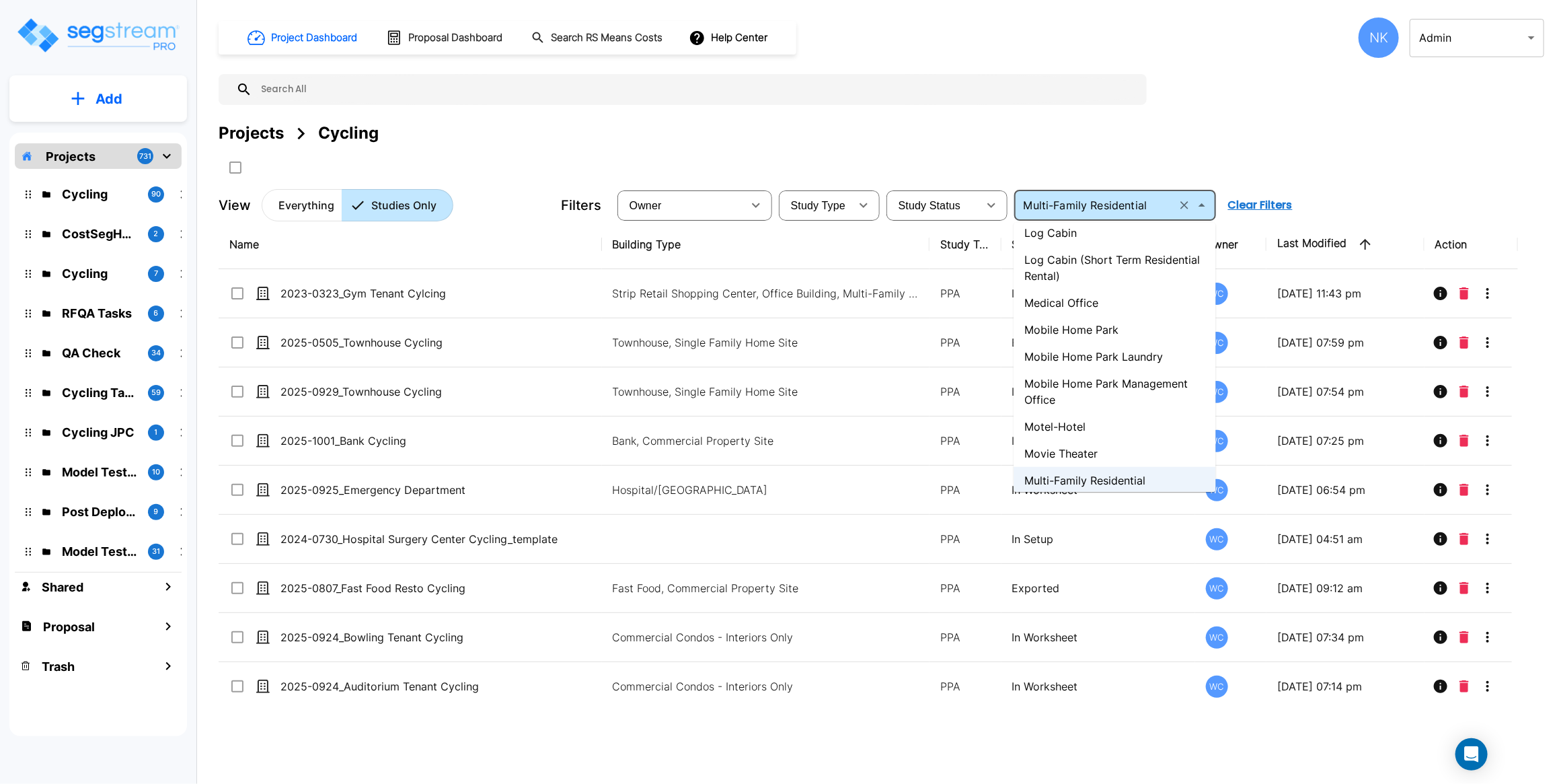
click at [1067, 420] on li "Motel-Hotel" at bounding box center [1115, 427] width 202 height 27
type input "Motel-Hotel"
click at [986, 128] on div "Projects Cycling" at bounding box center [881, 133] width 1326 height 24
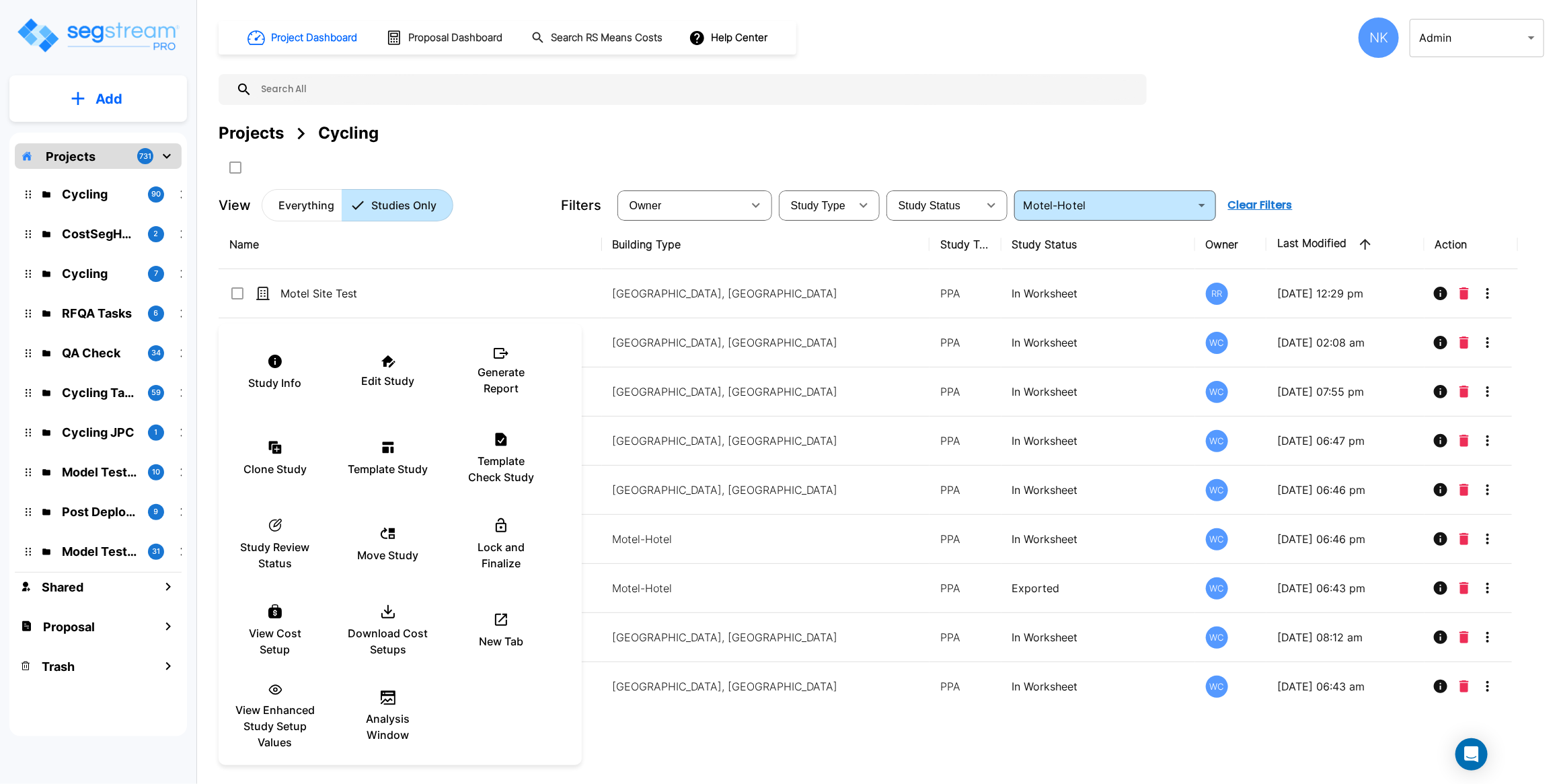
click at [584, 139] on div at bounding box center [777, 392] width 1555 height 784
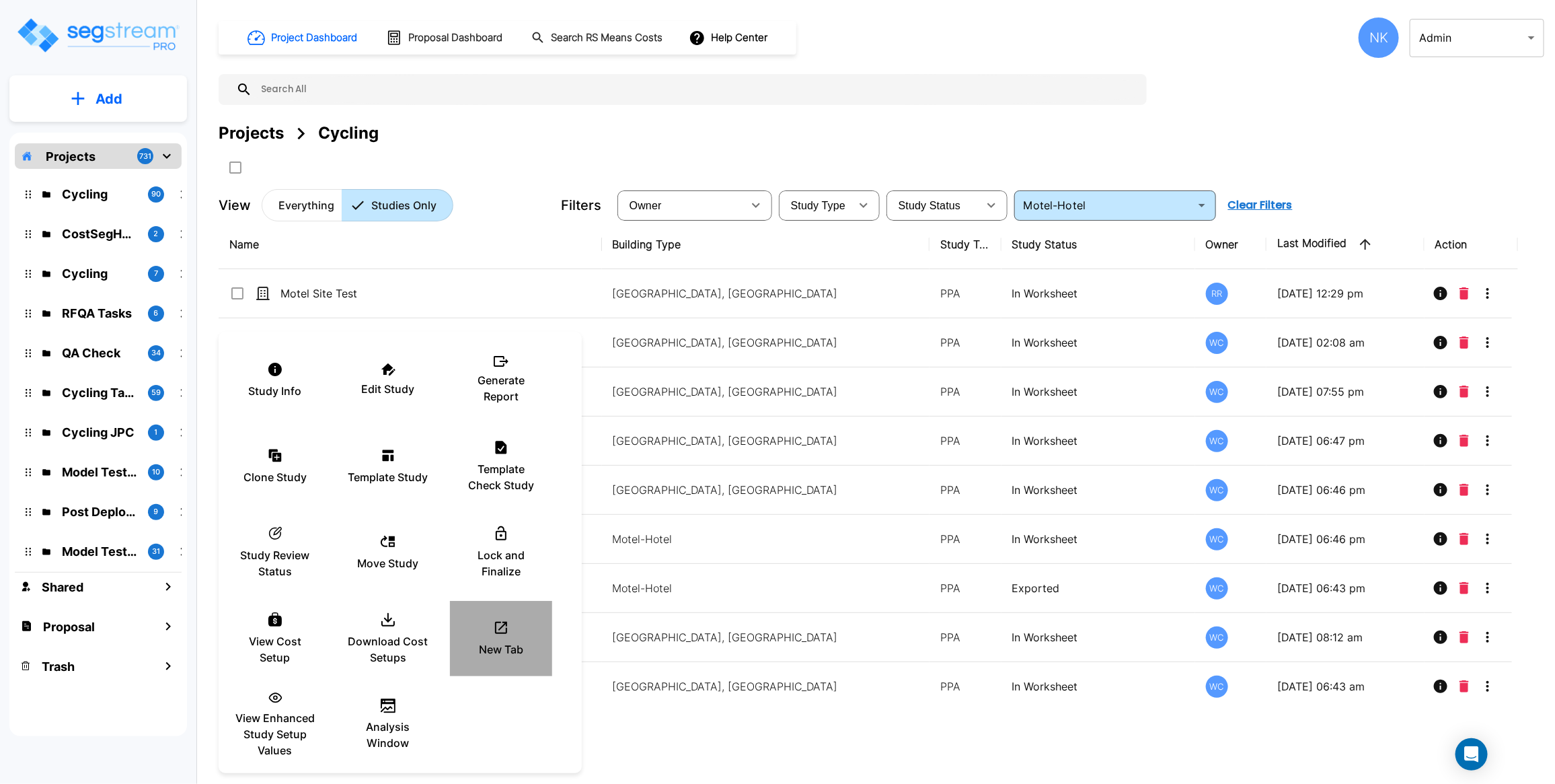
click at [495, 617] on div "New Tab" at bounding box center [501, 638] width 81 height 67
click at [503, 641] on p "New Tab" at bounding box center [501, 649] width 44 height 16
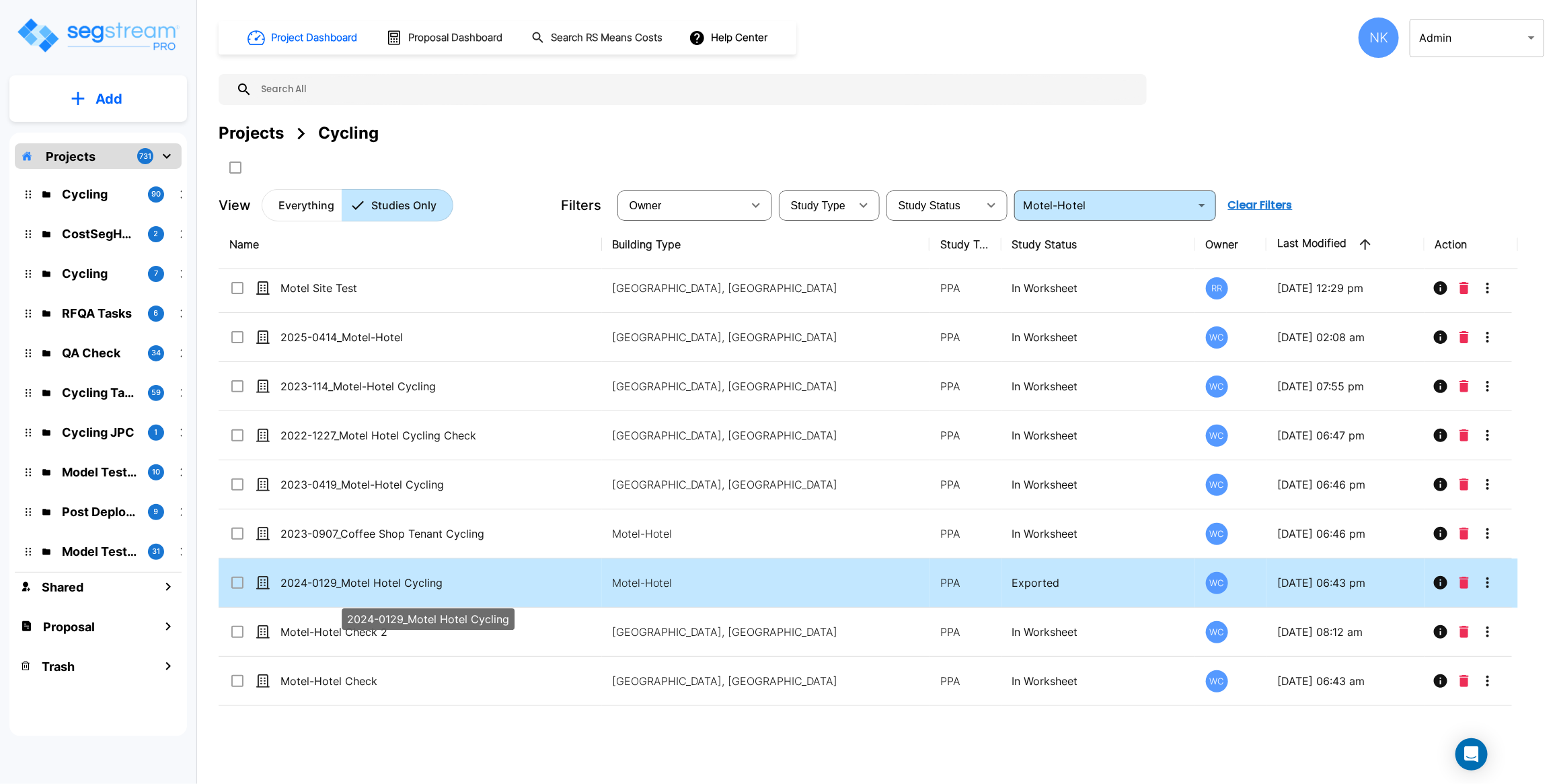
scroll to position [0, 0]
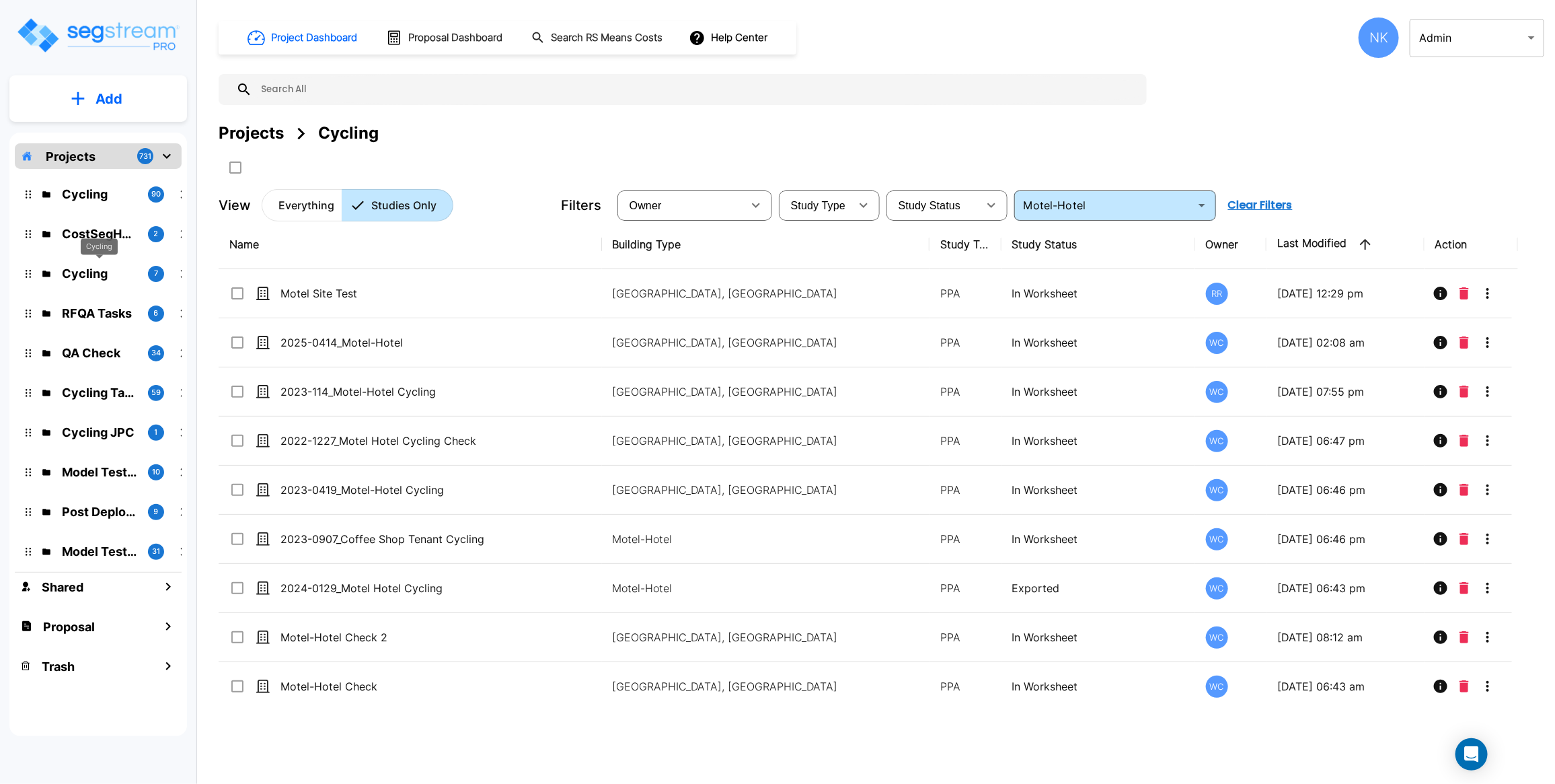
click at [108, 271] on p "Cycling" at bounding box center [99, 273] width 75 height 19
click at [301, 205] on p "Everything" at bounding box center [306, 205] width 56 height 16
click at [290, 196] on button "Everything" at bounding box center [302, 205] width 81 height 32
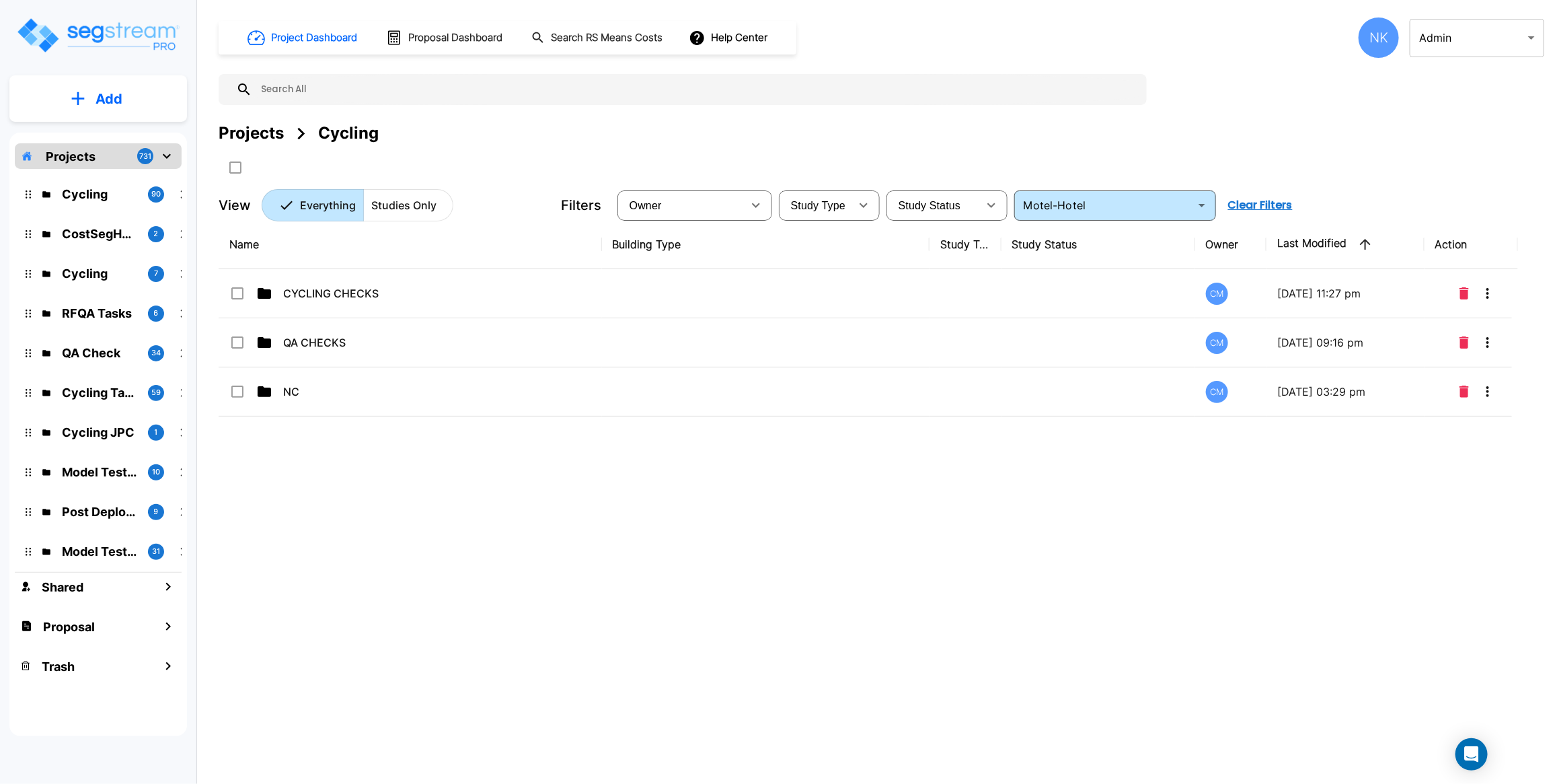
click at [318, 311] on td "CYCLING CHECKS" at bounding box center [410, 293] width 383 height 49
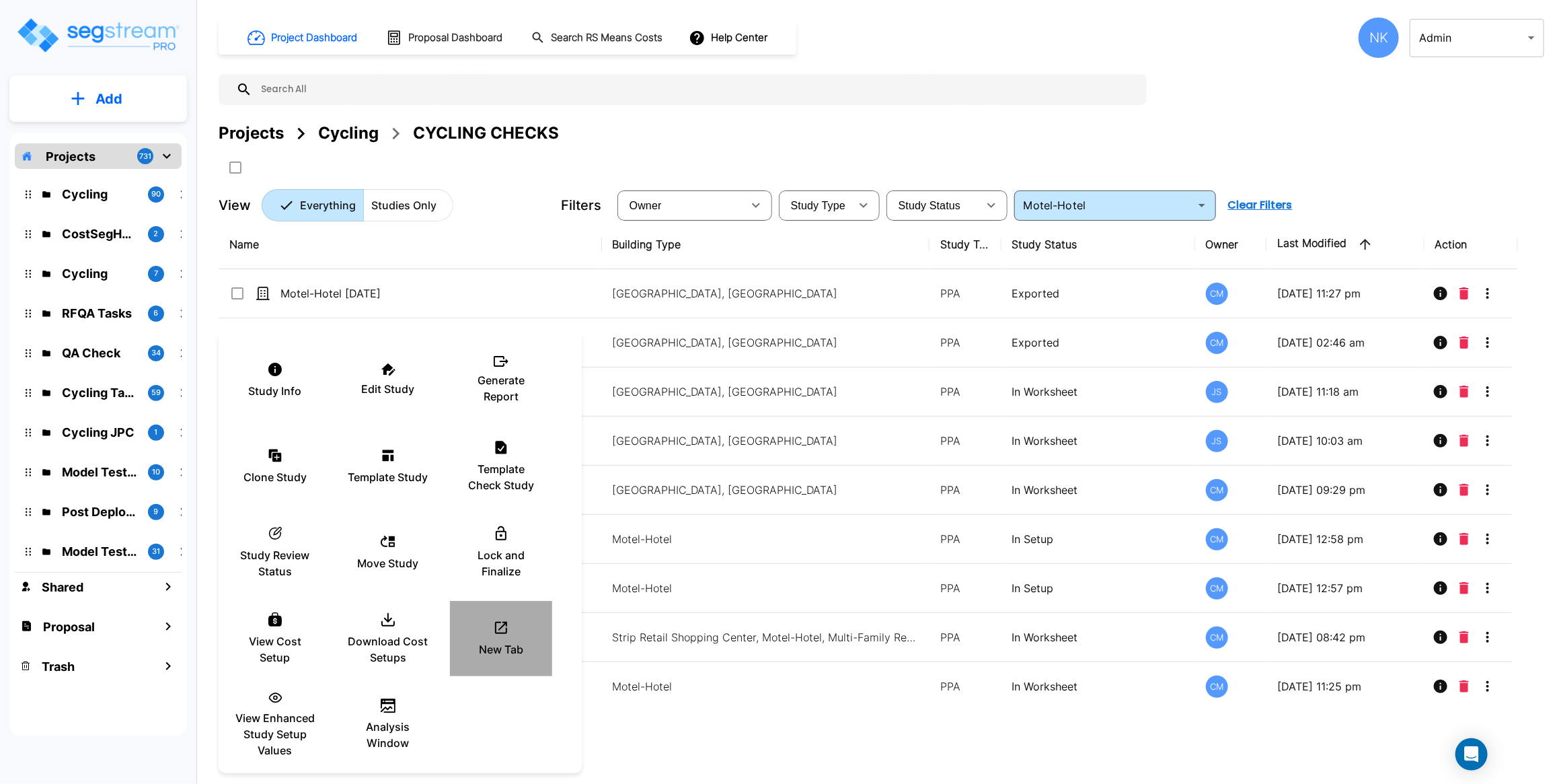
click at [486, 642] on p "New Tab" at bounding box center [501, 649] width 44 height 16
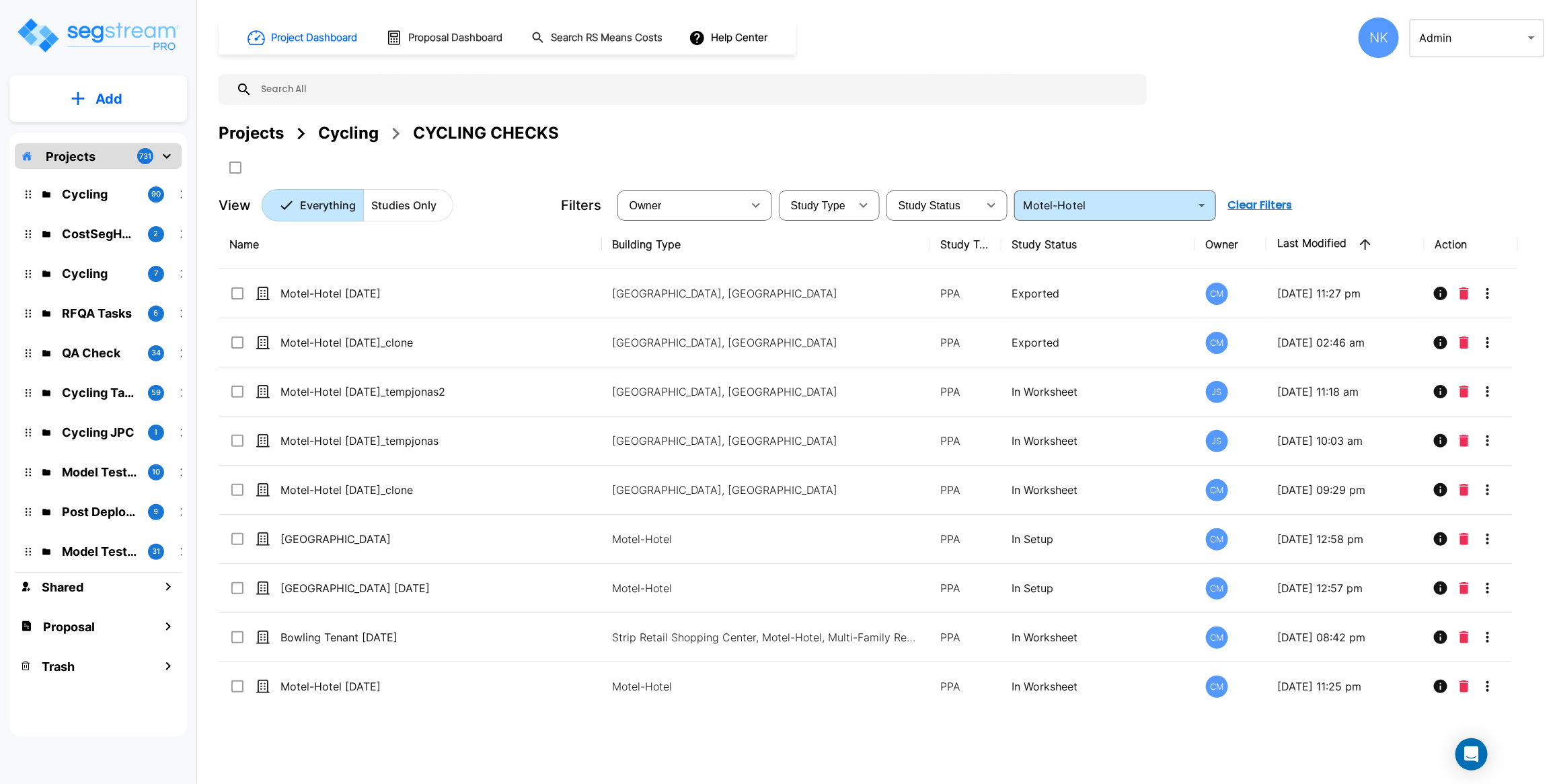
click at [343, 136] on div "Cycling" at bounding box center [349, 133] width 60 height 24
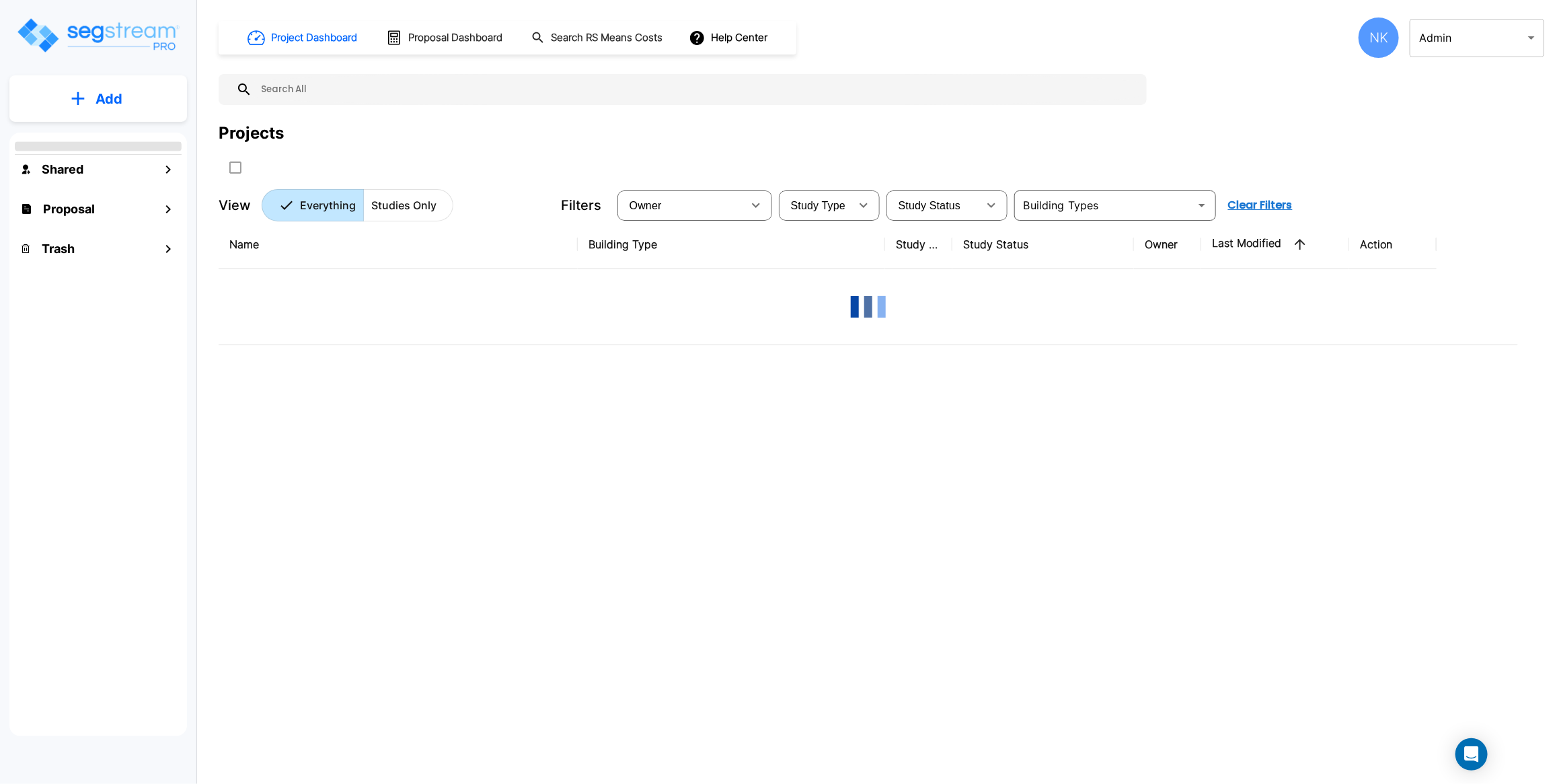
click at [568, 72] on div "Project Dashboard Proposal Dashboard Search RS Means Costs Help Center NK Admin…" at bounding box center [881, 119] width 1326 height 204
click at [569, 78] on input "text" at bounding box center [696, 89] width 888 height 31
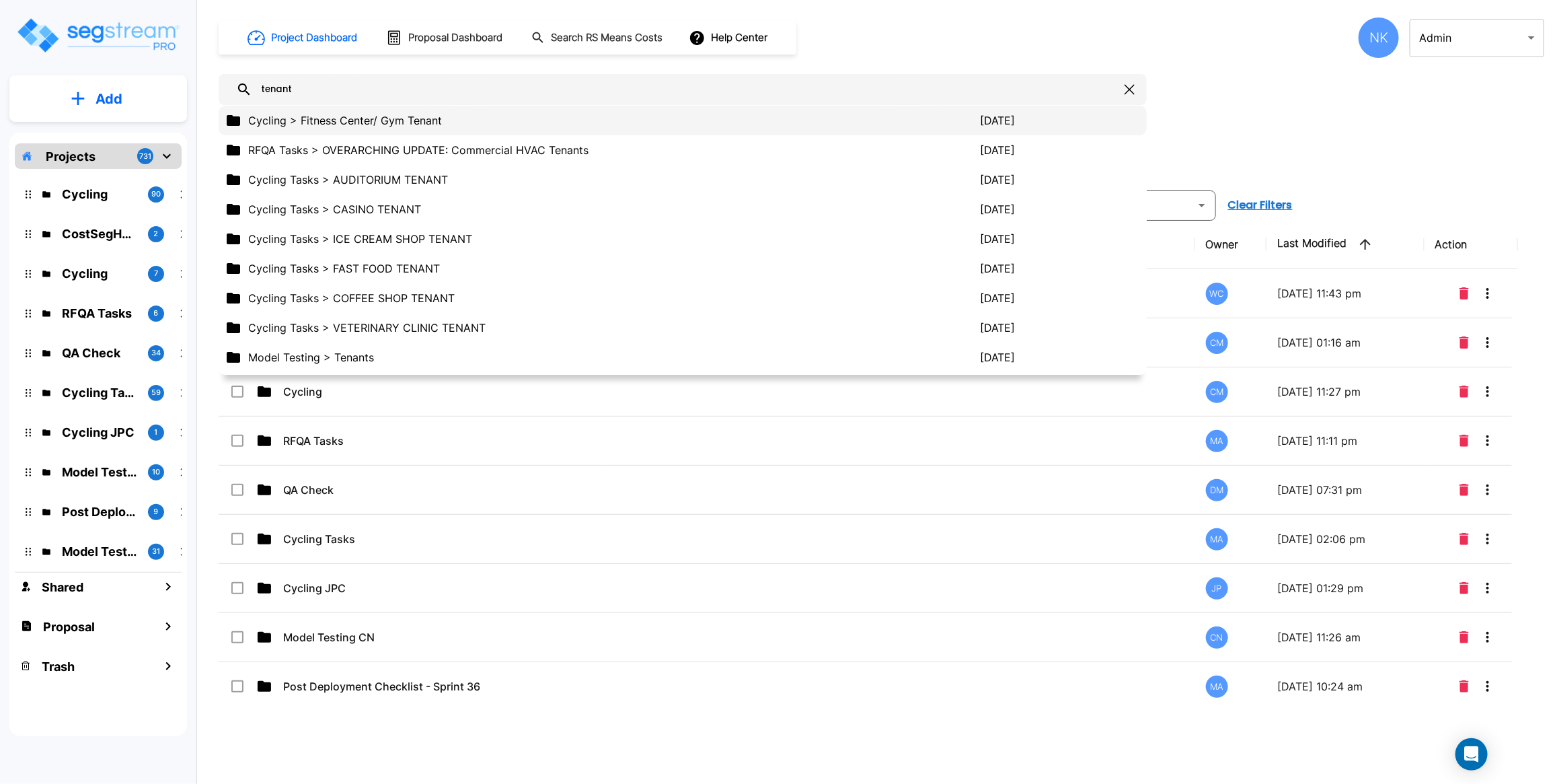
click at [413, 123] on p "Cycling > Fitness Center/ Gym Tenant" at bounding box center [613, 120] width 732 height 16
click at [413, 123] on div "Projects" at bounding box center [881, 133] width 1326 height 24
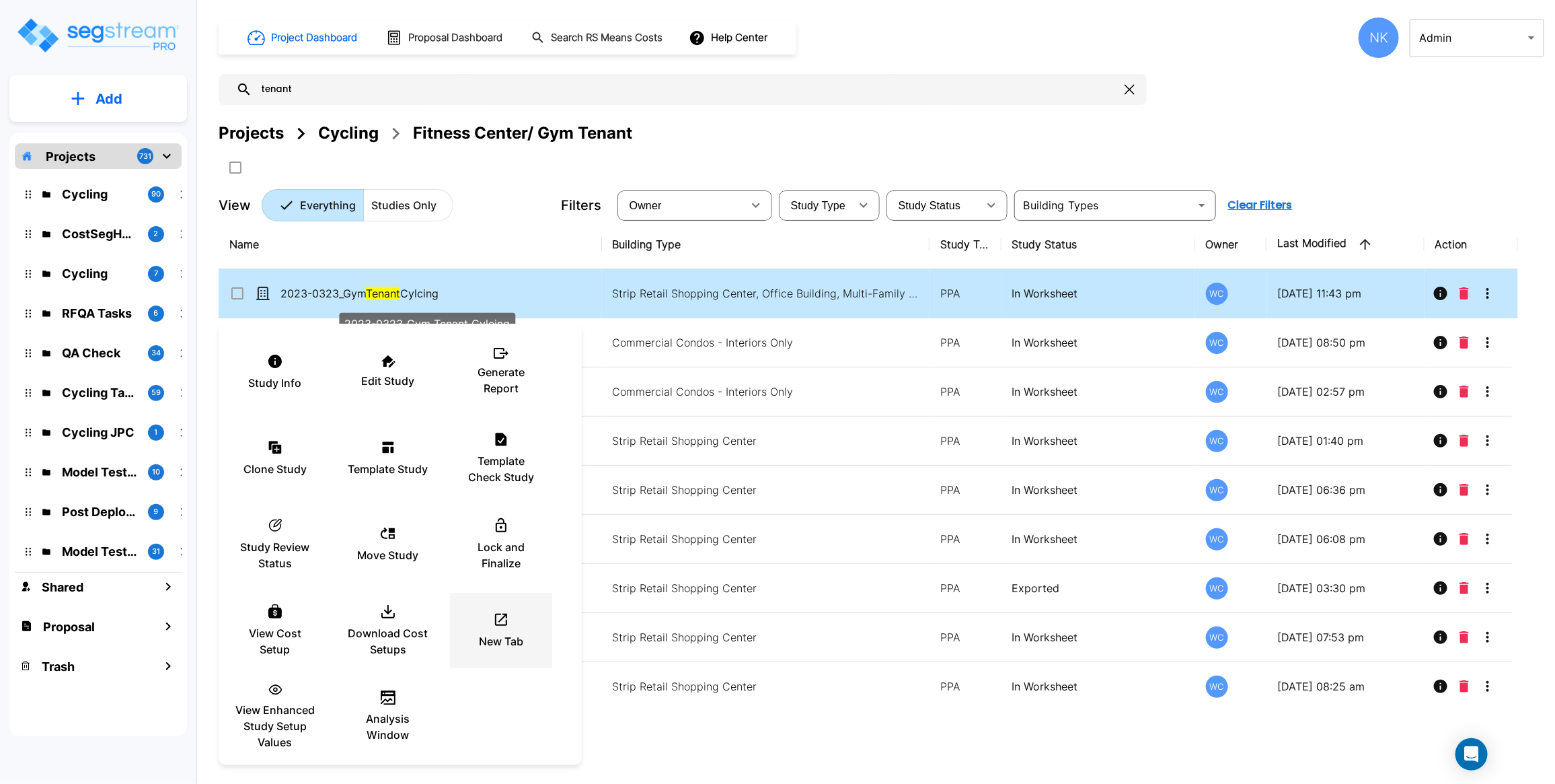
click at [517, 627] on div "New Tab" at bounding box center [501, 630] width 81 height 67
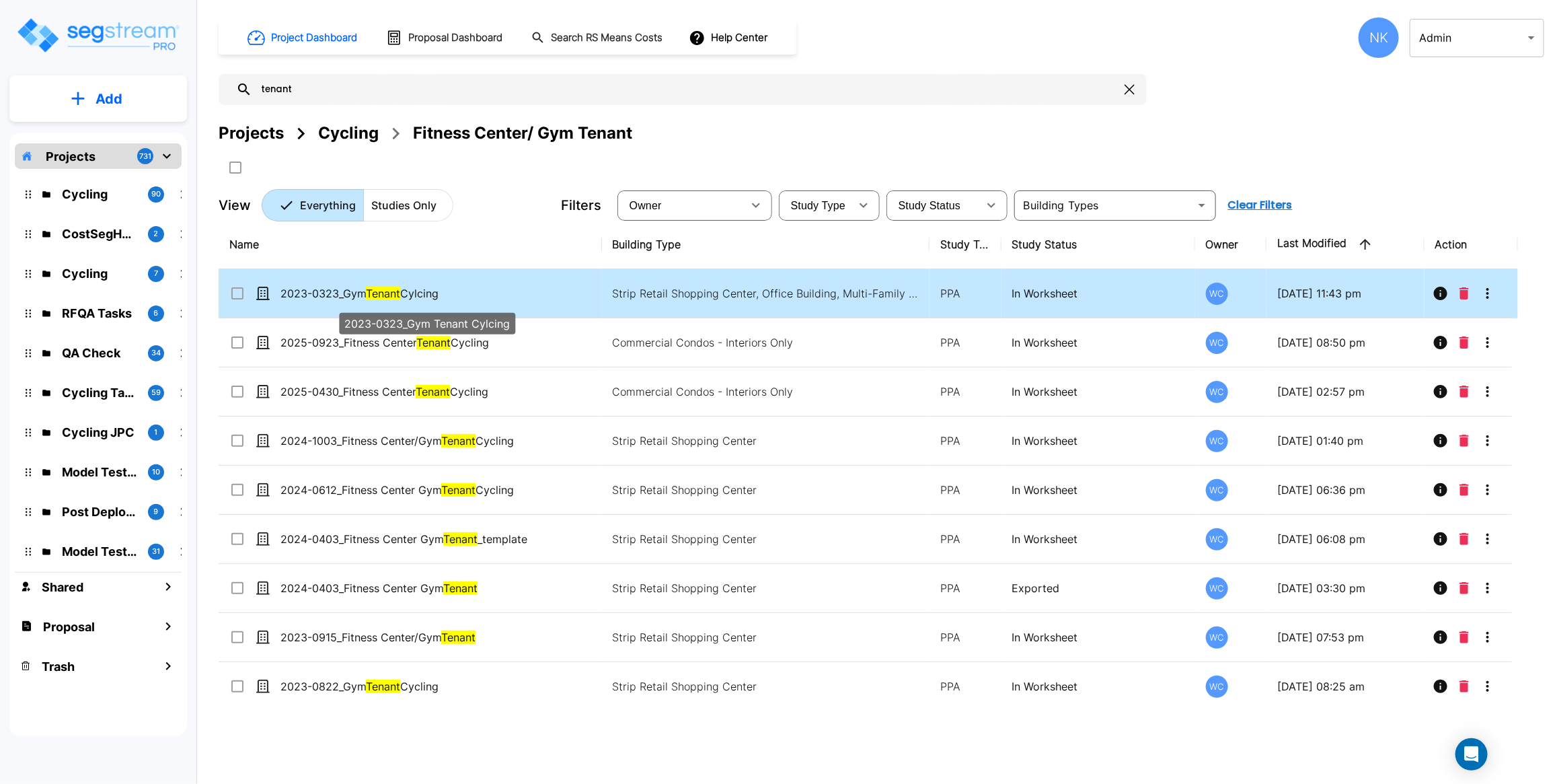
click at [549, 95] on input "tenant" at bounding box center [686, 89] width 867 height 31
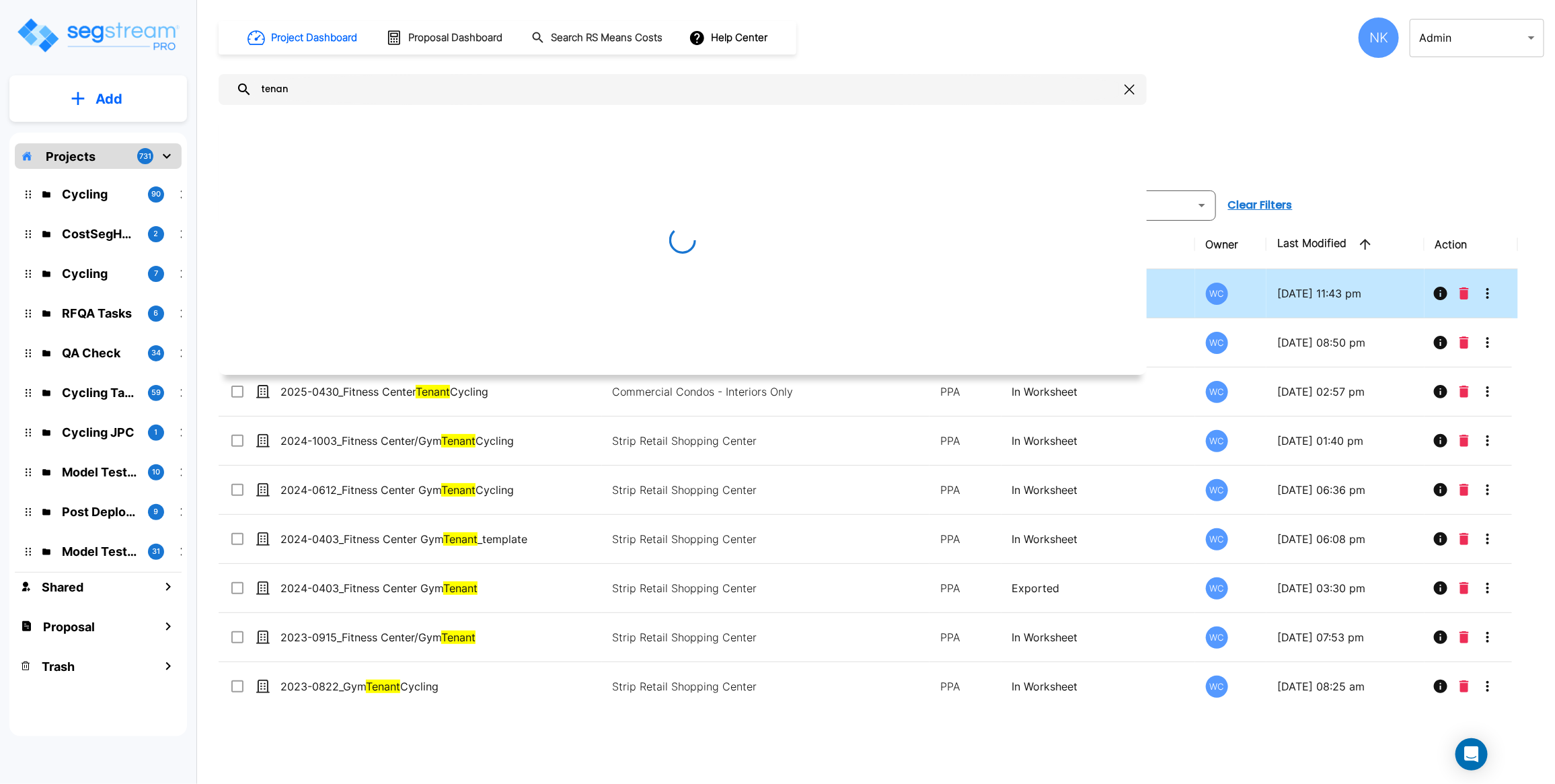
type input "tenant"
click at [1127, 91] on icon "button" at bounding box center [1129, 89] width 10 height 11
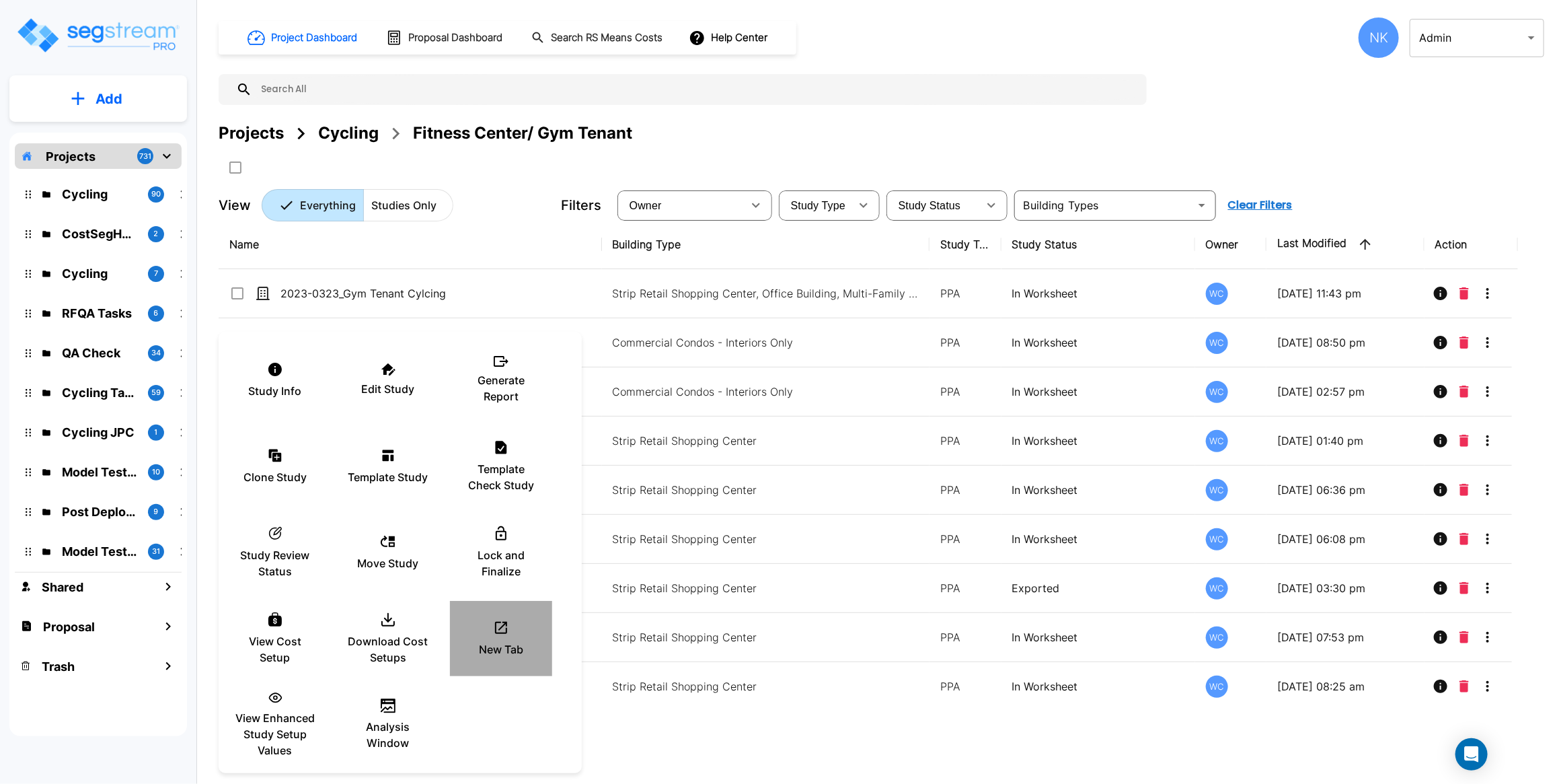
click at [517, 646] on p "New Tab" at bounding box center [501, 649] width 44 height 16
click at [483, 616] on div "New Tab" at bounding box center [501, 638] width 81 height 67
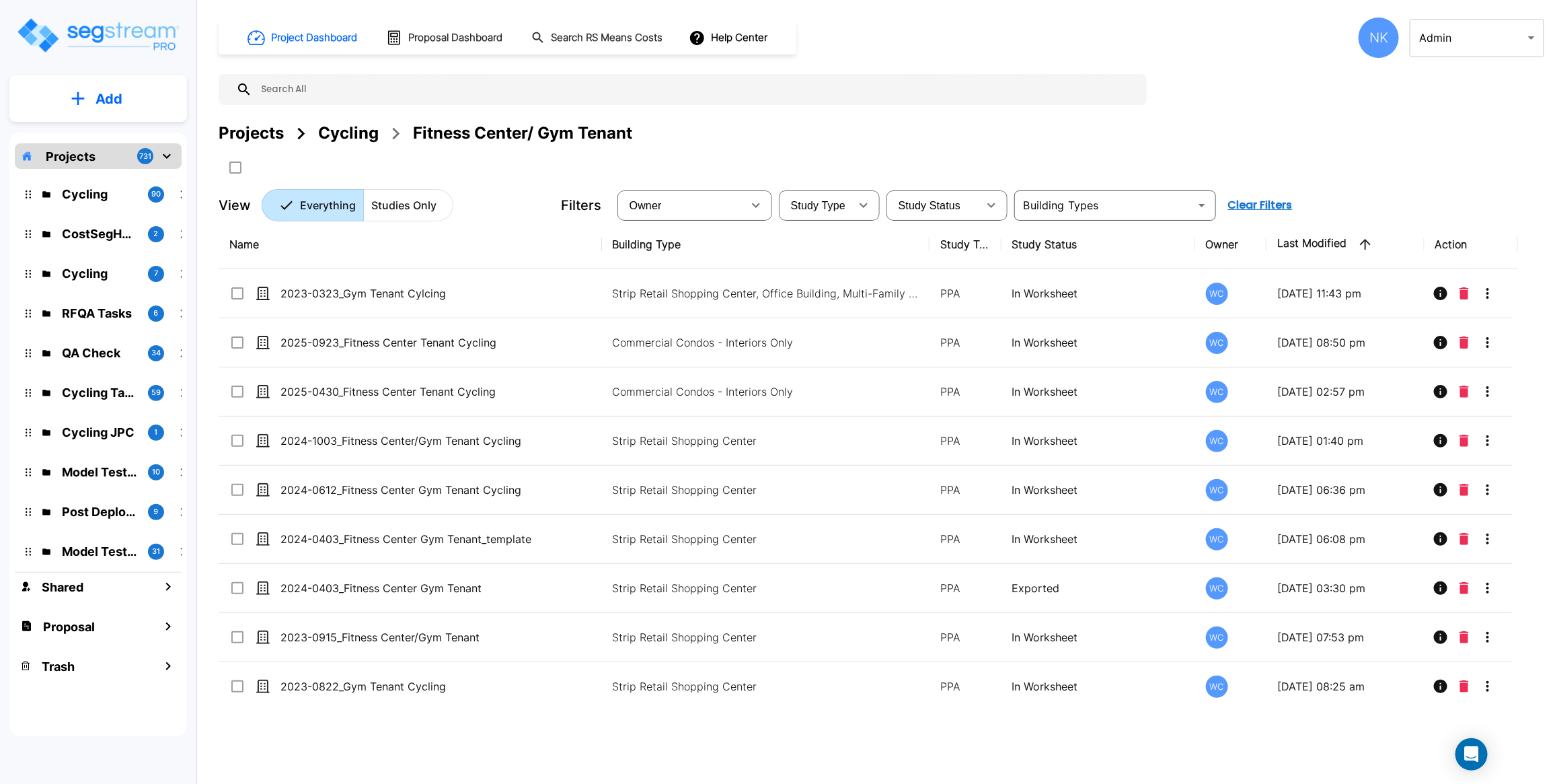
click at [439, 88] on input "text" at bounding box center [696, 89] width 888 height 31
click at [366, 129] on div "Cycling" at bounding box center [349, 133] width 60 height 24
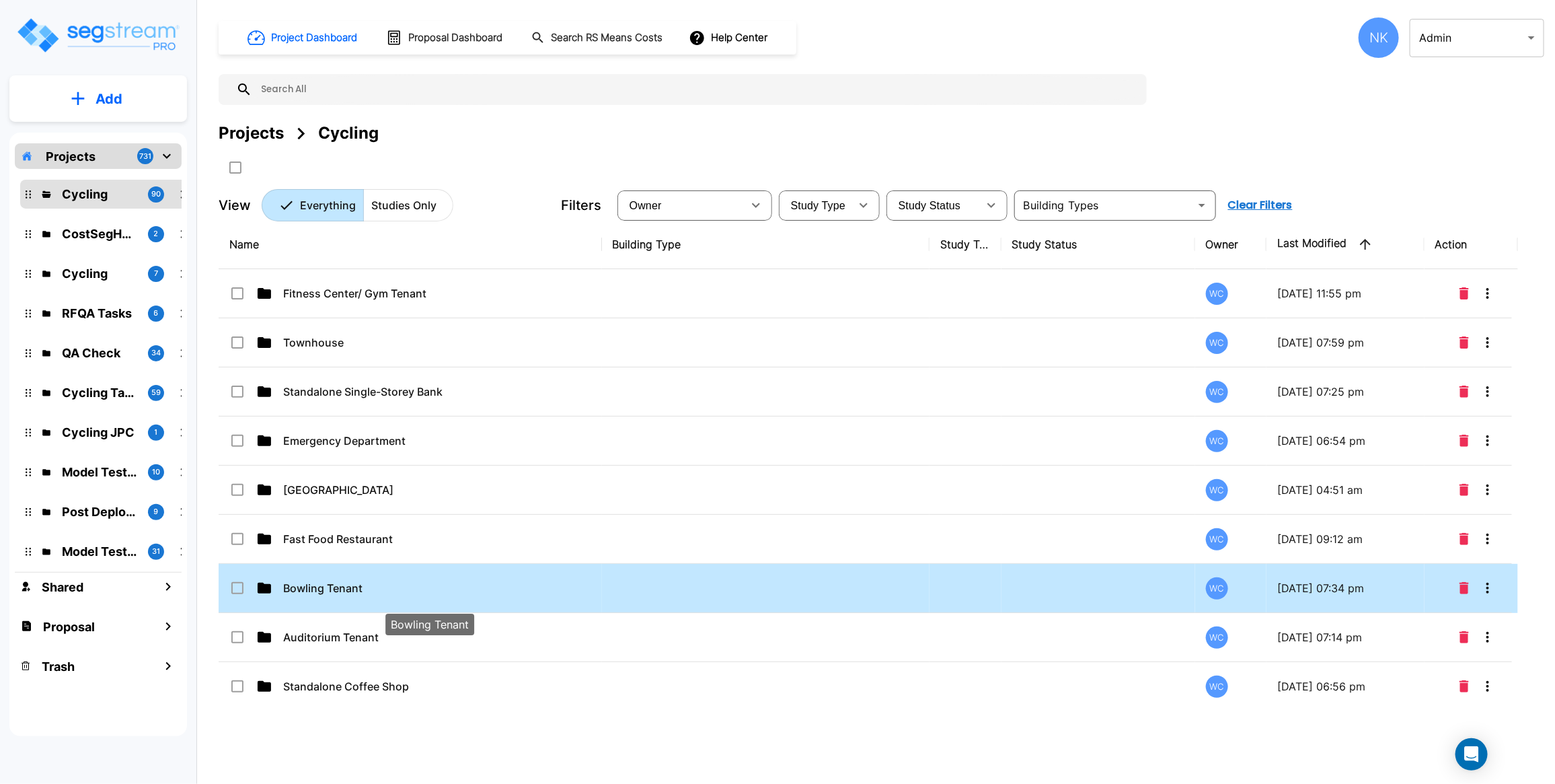
click at [345, 596] on p "Bowling Tenant" at bounding box center [429, 588] width 292 height 16
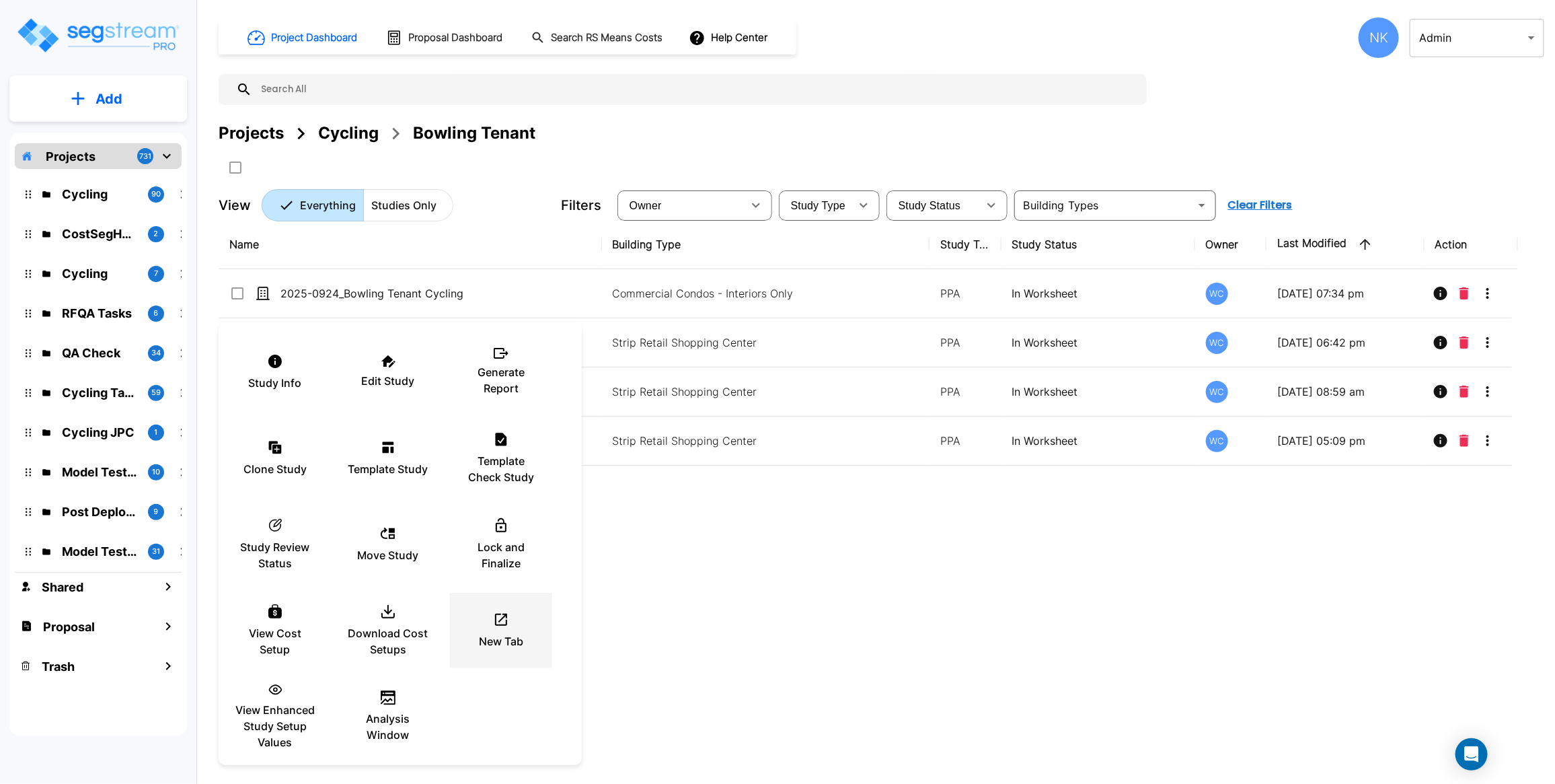
click at [518, 604] on div "New Tab" at bounding box center [501, 630] width 81 height 67
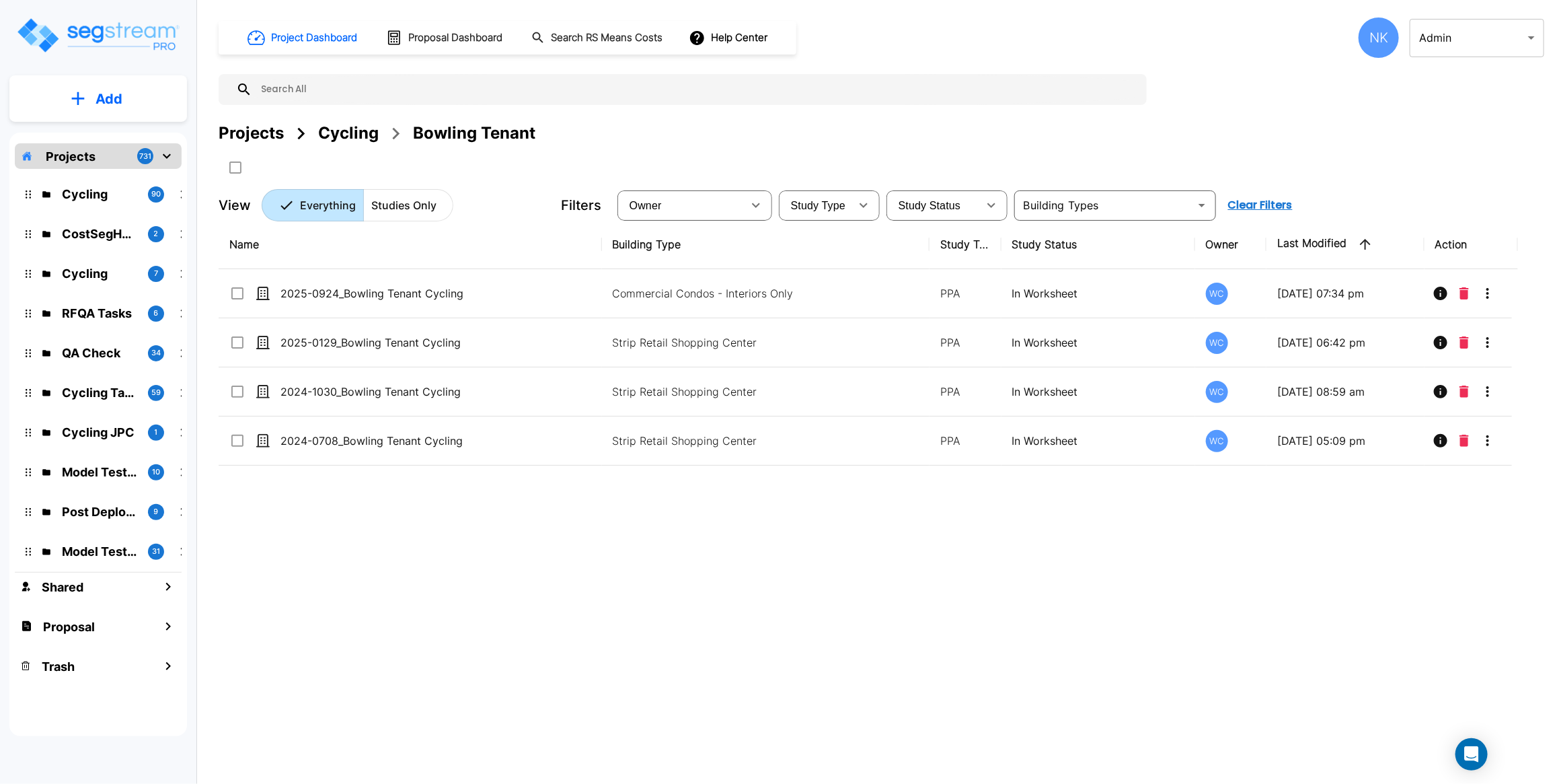
click at [497, 91] on input "text" at bounding box center [696, 89] width 888 height 31
click at [248, 133] on div "Projects" at bounding box center [251, 133] width 65 height 24
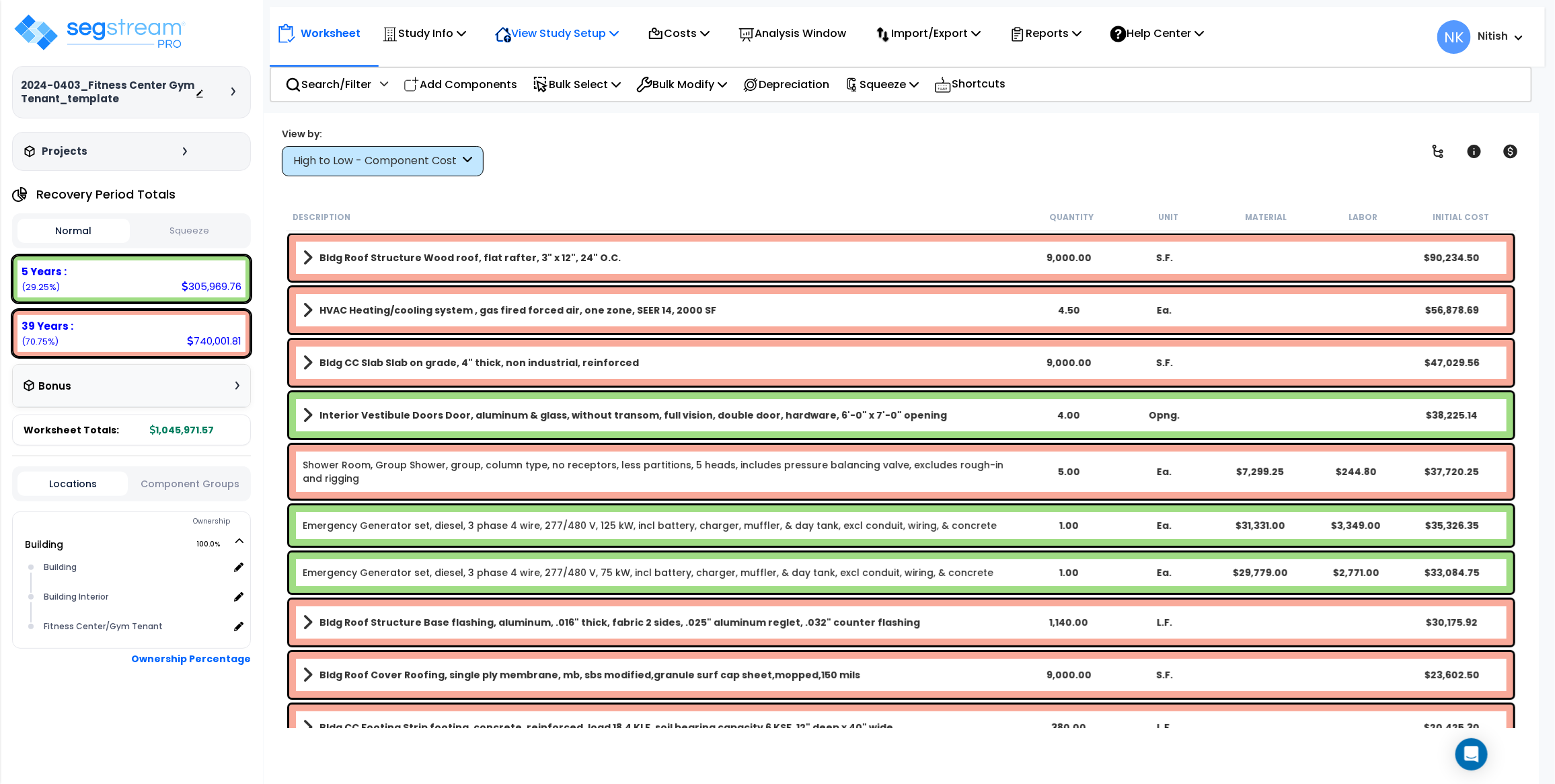
click at [519, 37] on p "View Study Setup" at bounding box center [557, 33] width 124 height 19
click at [529, 98] on link "View Questionnaire" at bounding box center [555, 92] width 134 height 27
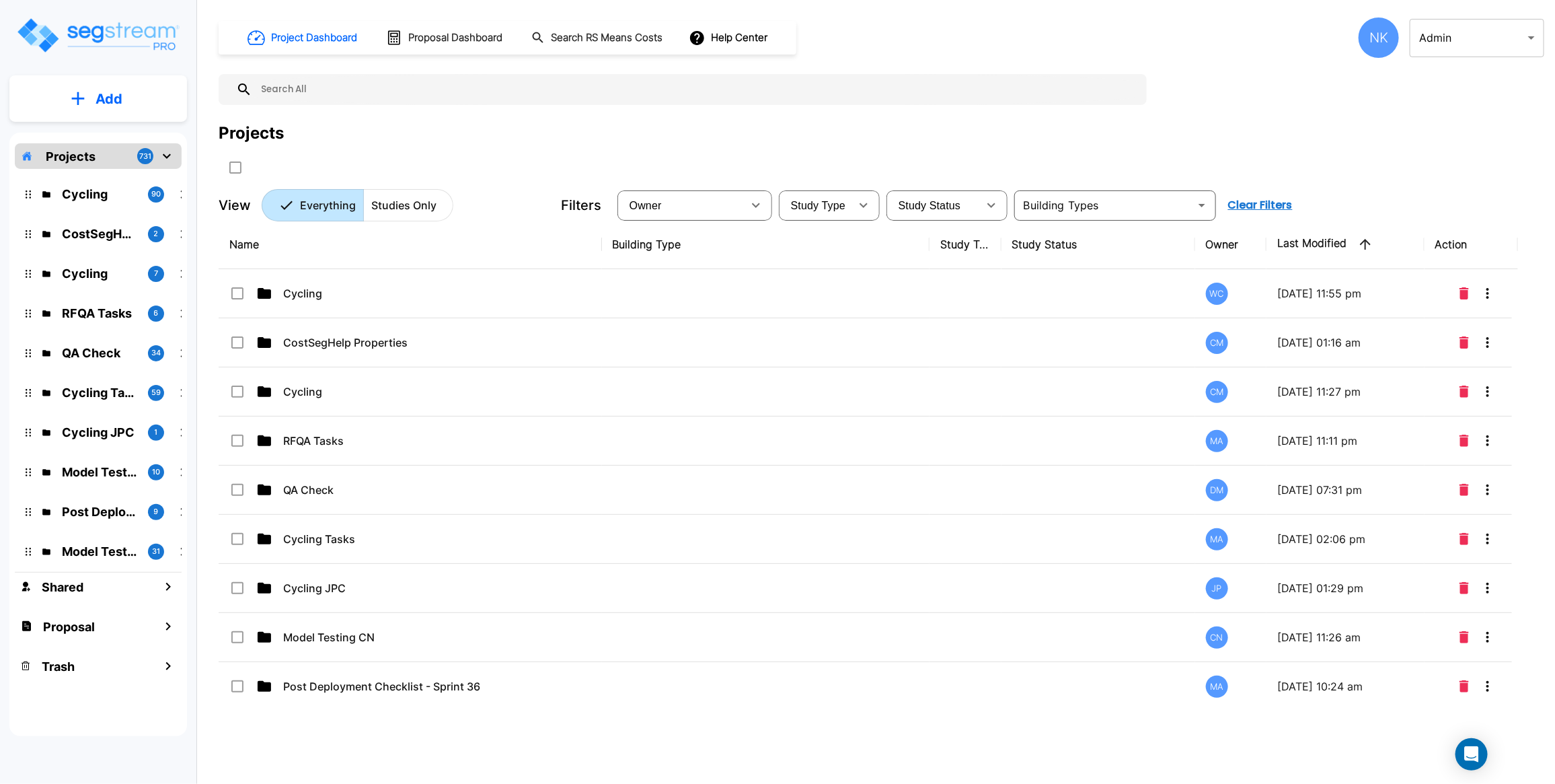
click at [478, 100] on input "text" at bounding box center [696, 89] width 888 height 31
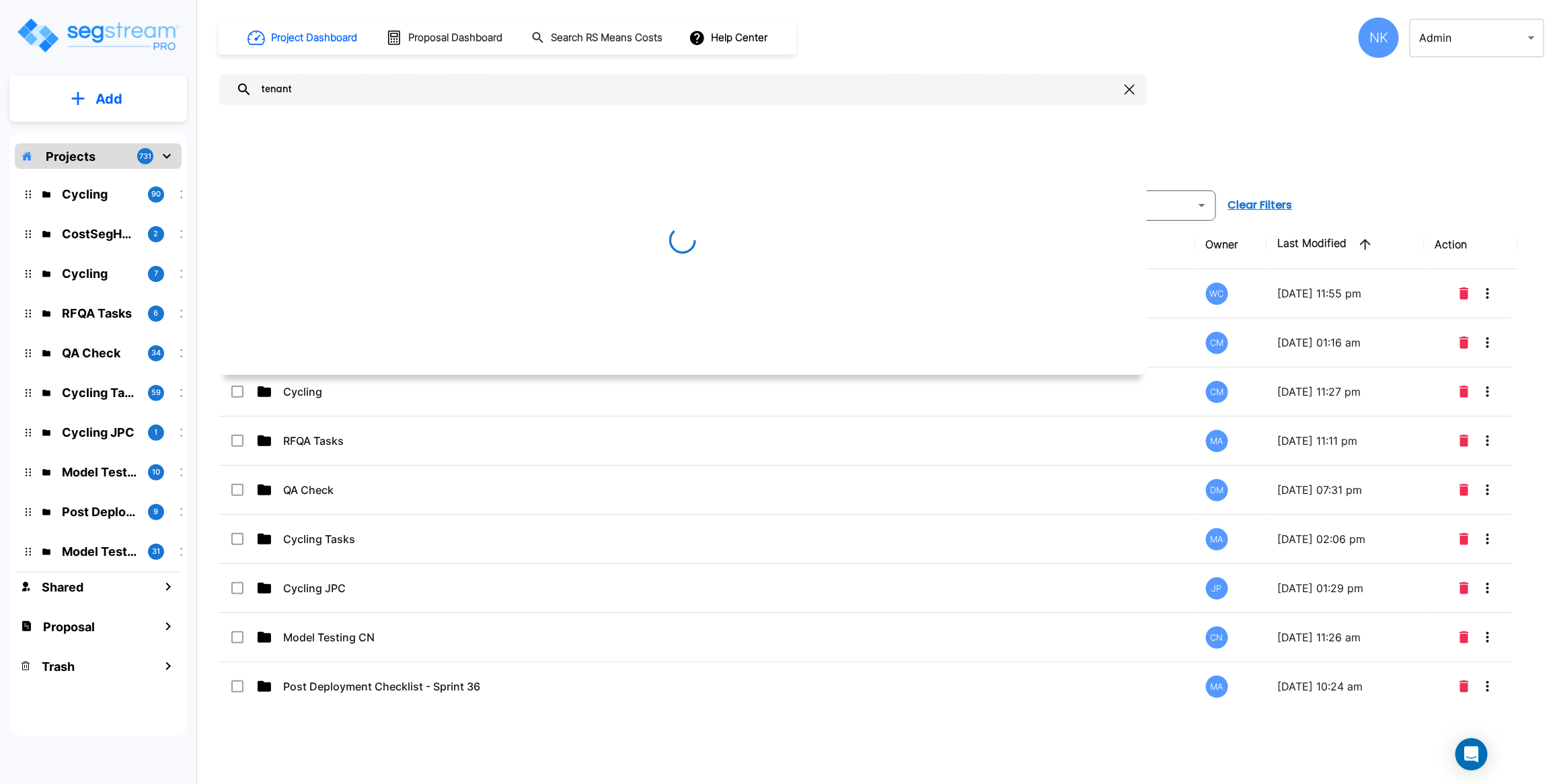
type input "tenant"
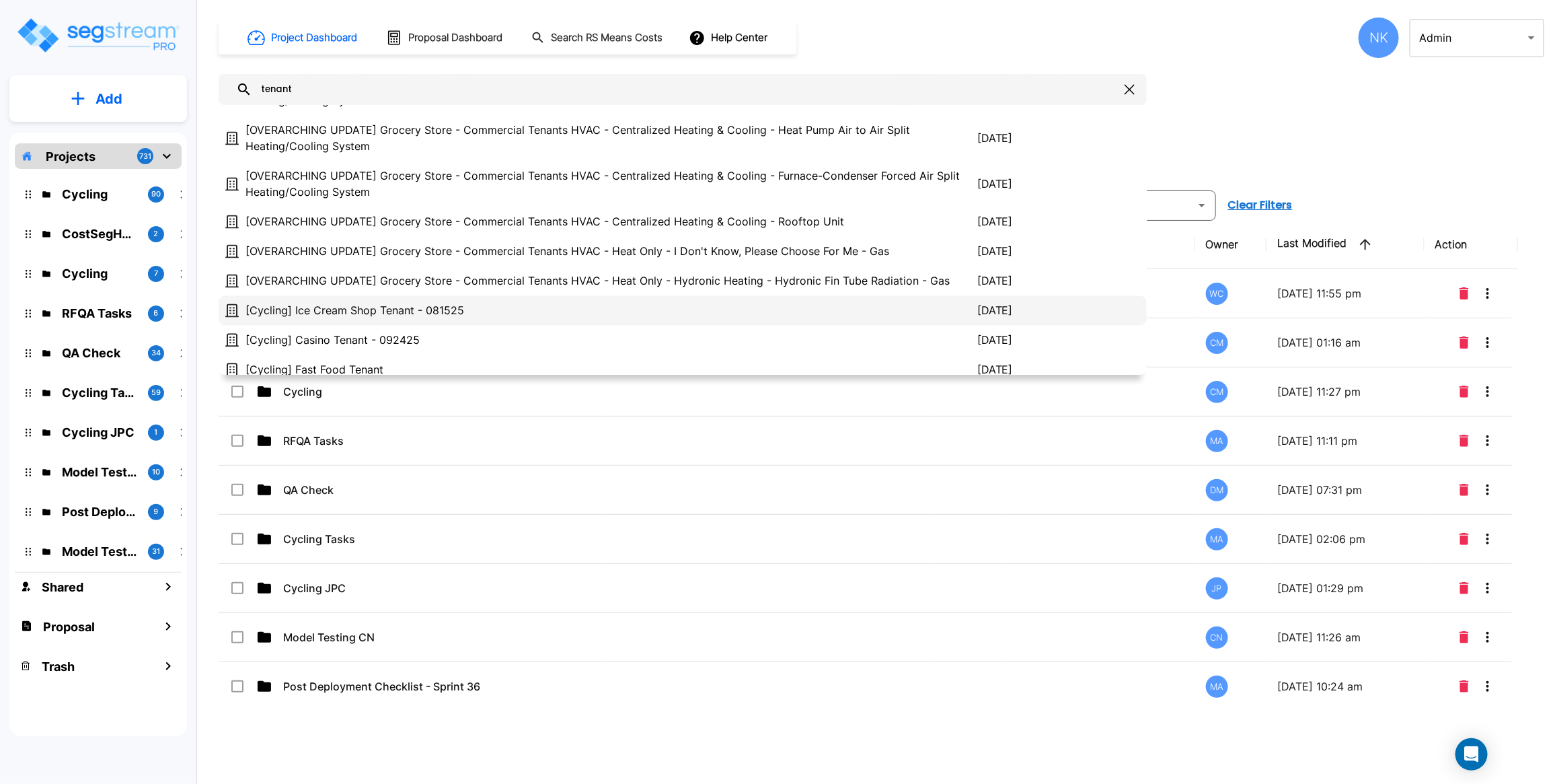
scroll to position [1730, 0]
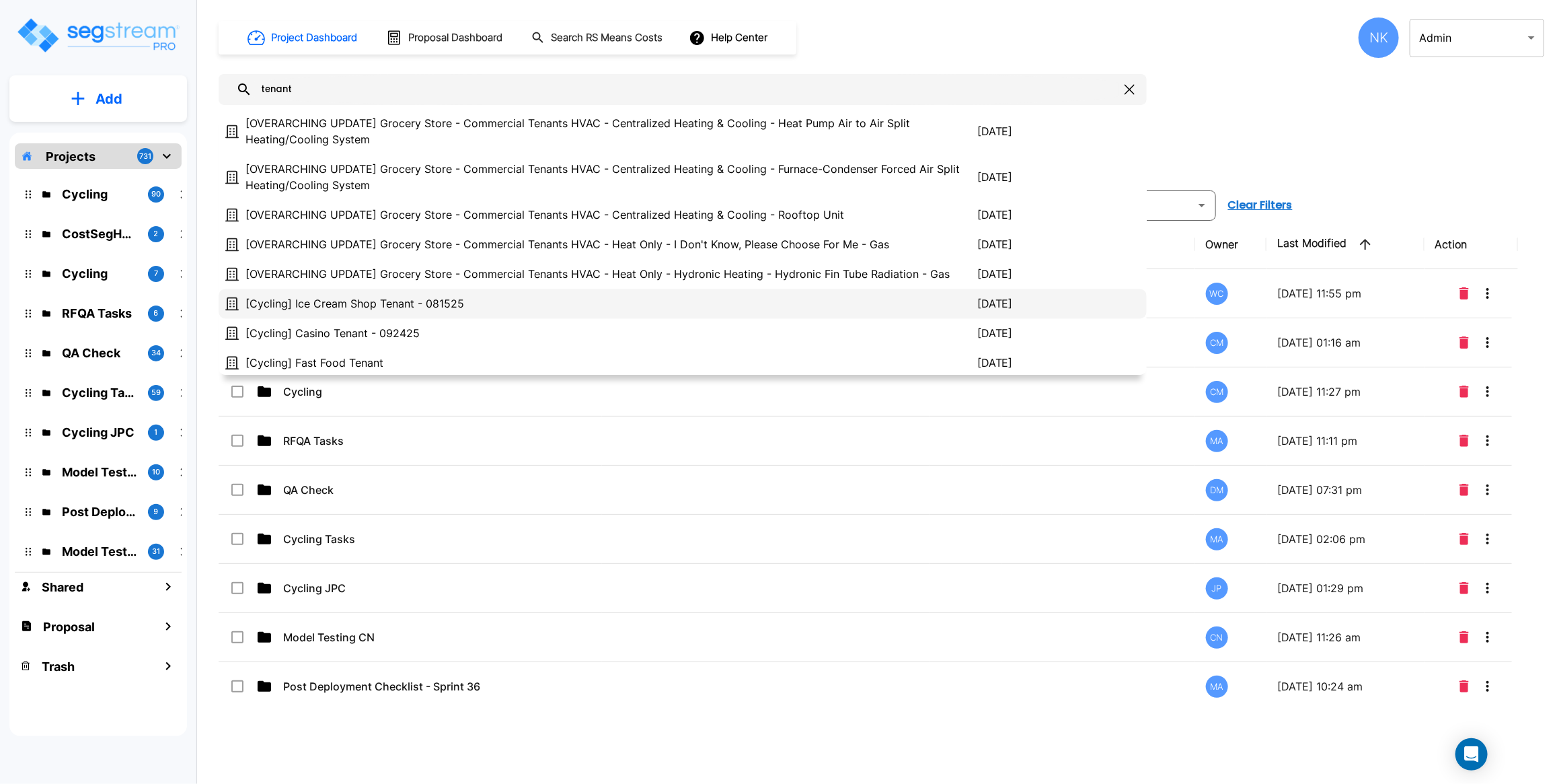
click at [510, 223] on p "[OVERARCHING UPDATE] Grocery Store - Commercial Tenants HVAC - Centralized Heat…" at bounding box center [611, 214] width 732 height 16
